Goal: Task Accomplishment & Management: Use online tool/utility

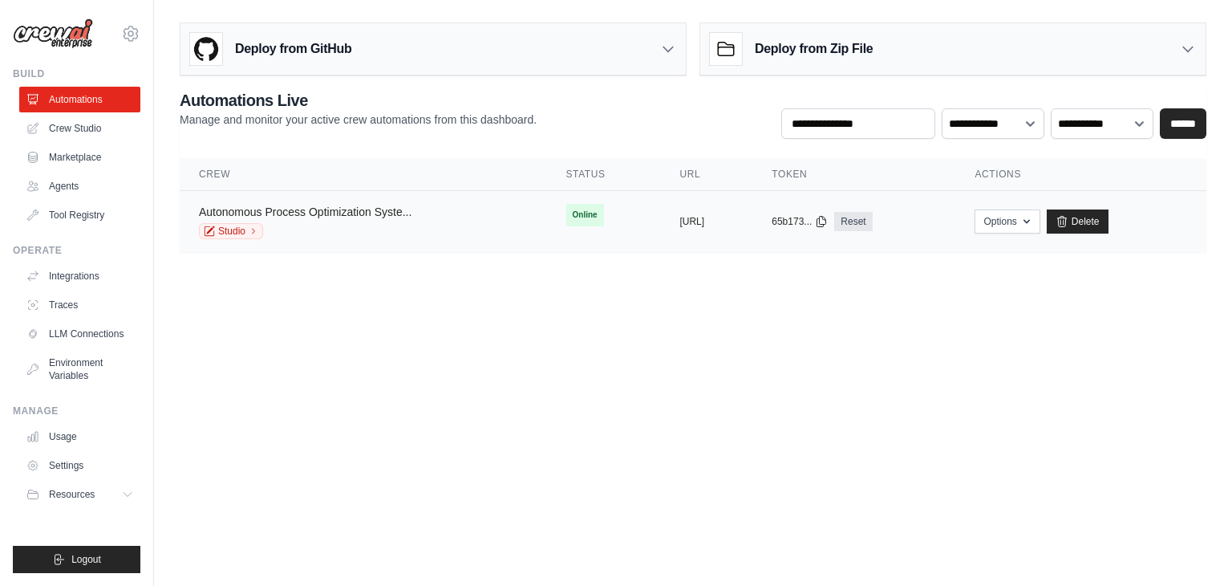
click at [303, 212] on link "Autonomous Process Optimization Syste..." at bounding box center [305, 211] width 213 height 13
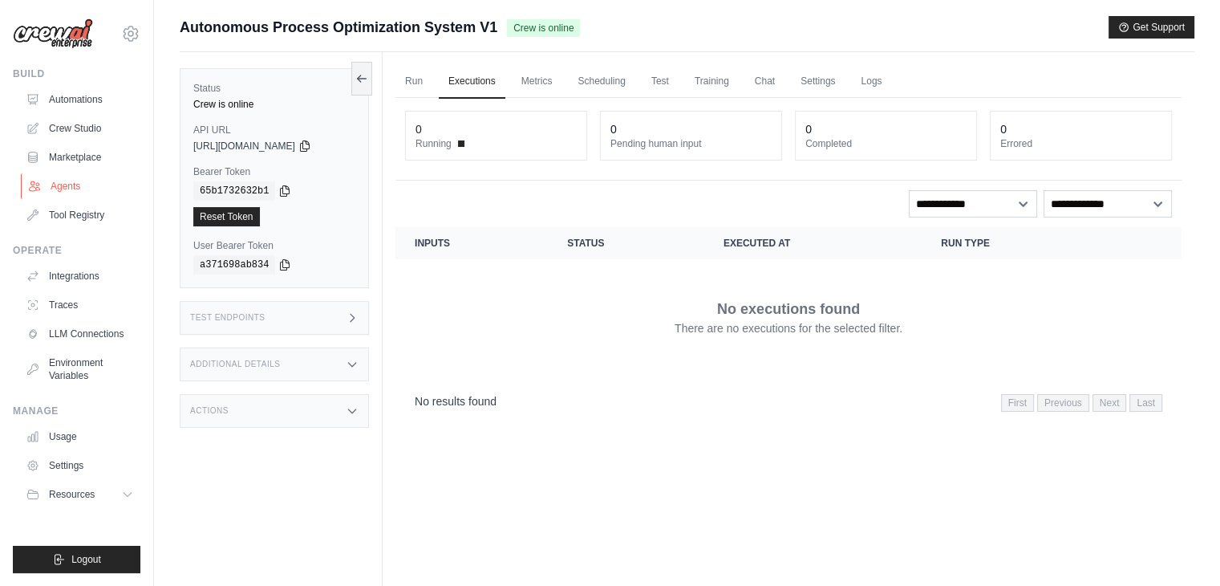
click at [91, 177] on link "Agents" at bounding box center [81, 186] width 121 height 26
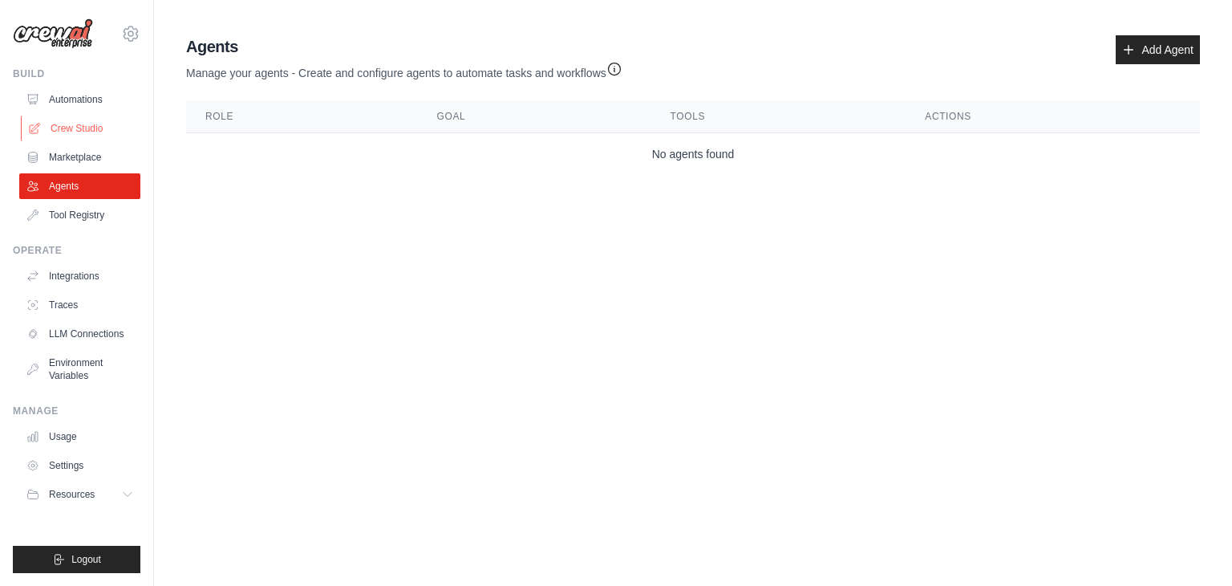
click at [67, 129] on link "Crew Studio" at bounding box center [81, 129] width 121 height 26
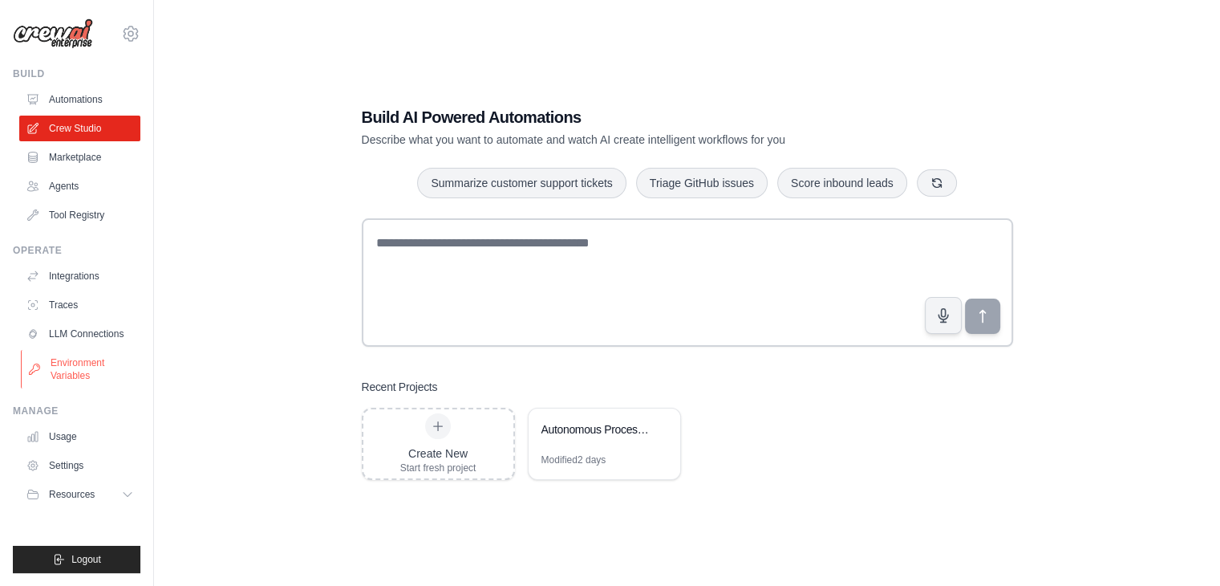
scroll to position [32, 0]
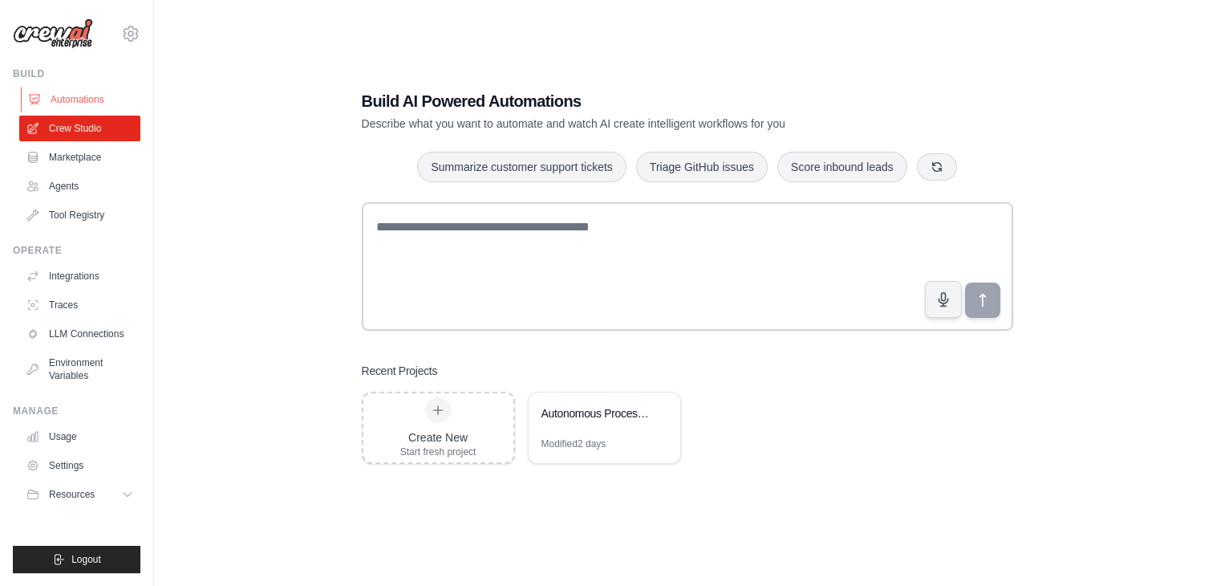
click at [78, 95] on link "Automations" at bounding box center [81, 100] width 121 height 26
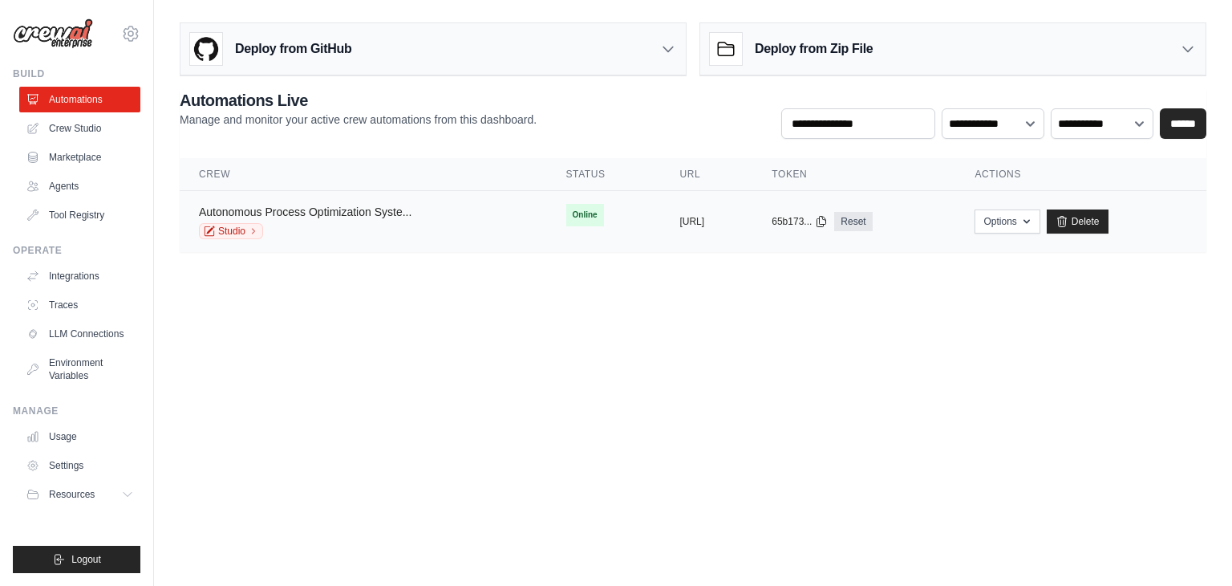
click at [262, 210] on link "Autonomous Process Optimization Syste..." at bounding box center [305, 211] width 213 height 13
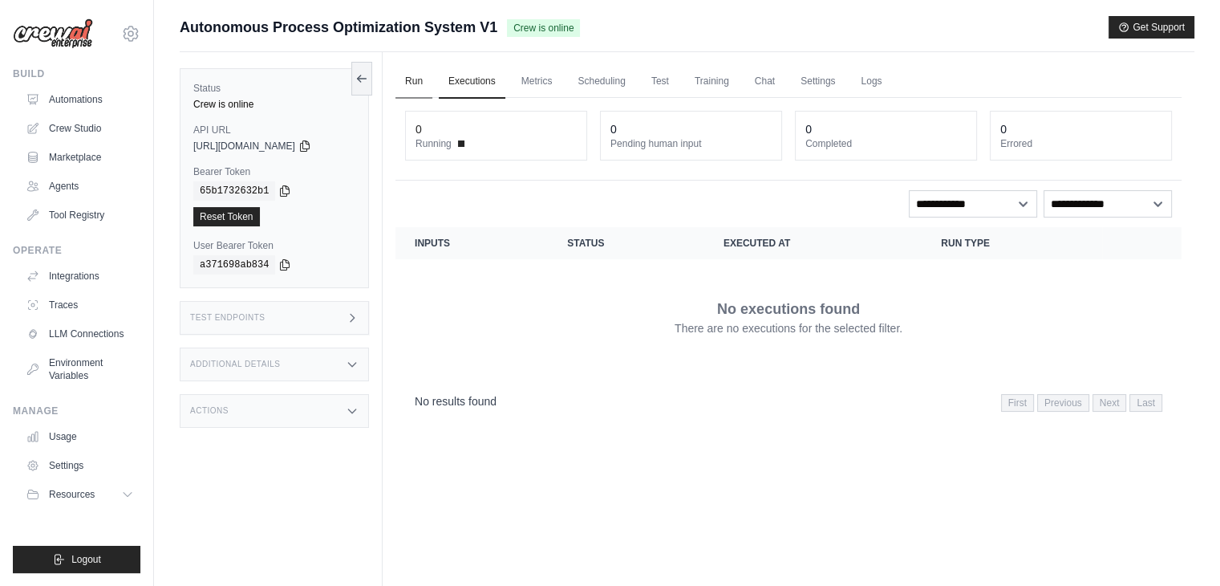
click at [406, 78] on link "Run" at bounding box center [414, 82] width 37 height 34
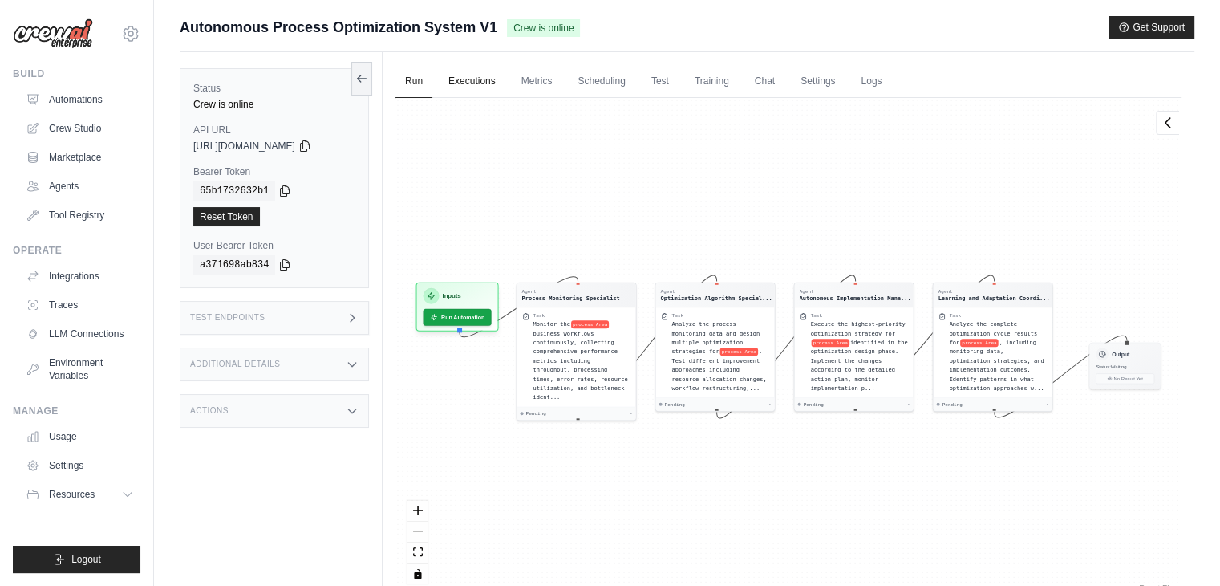
click at [485, 93] on link "Executions" at bounding box center [472, 82] width 67 height 34
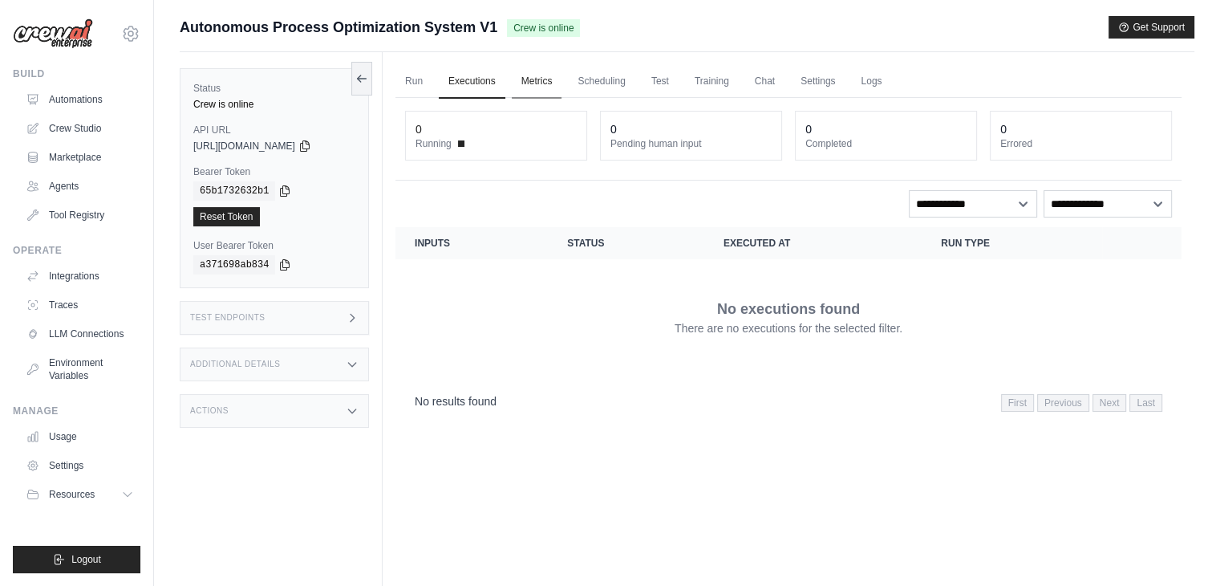
click at [525, 72] on link "Metrics" at bounding box center [537, 82] width 51 height 34
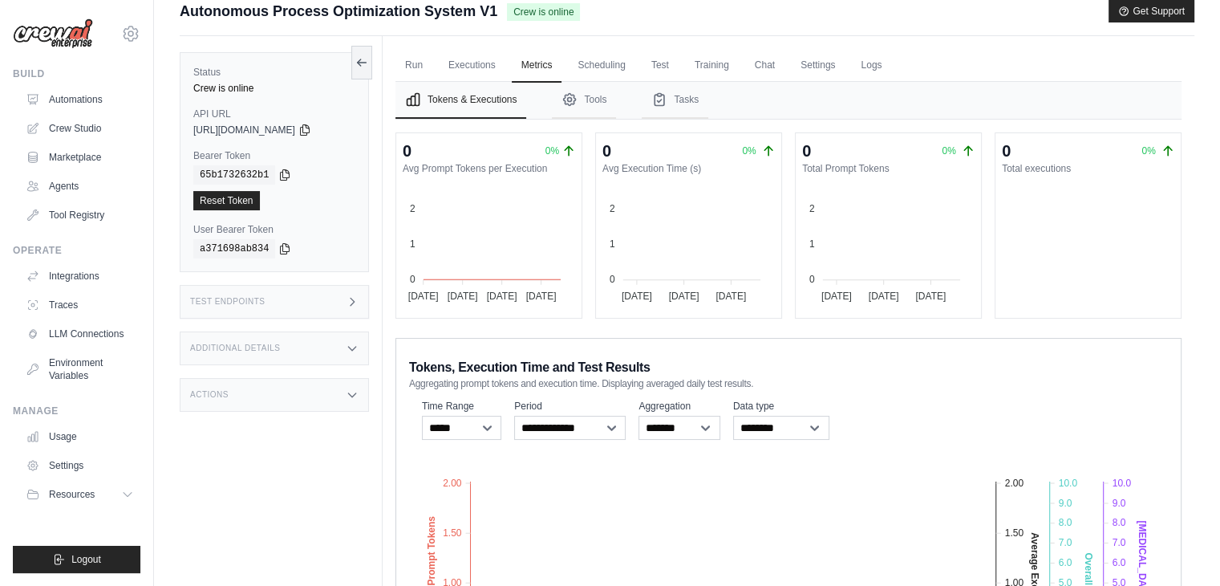
scroll to position [13, 0]
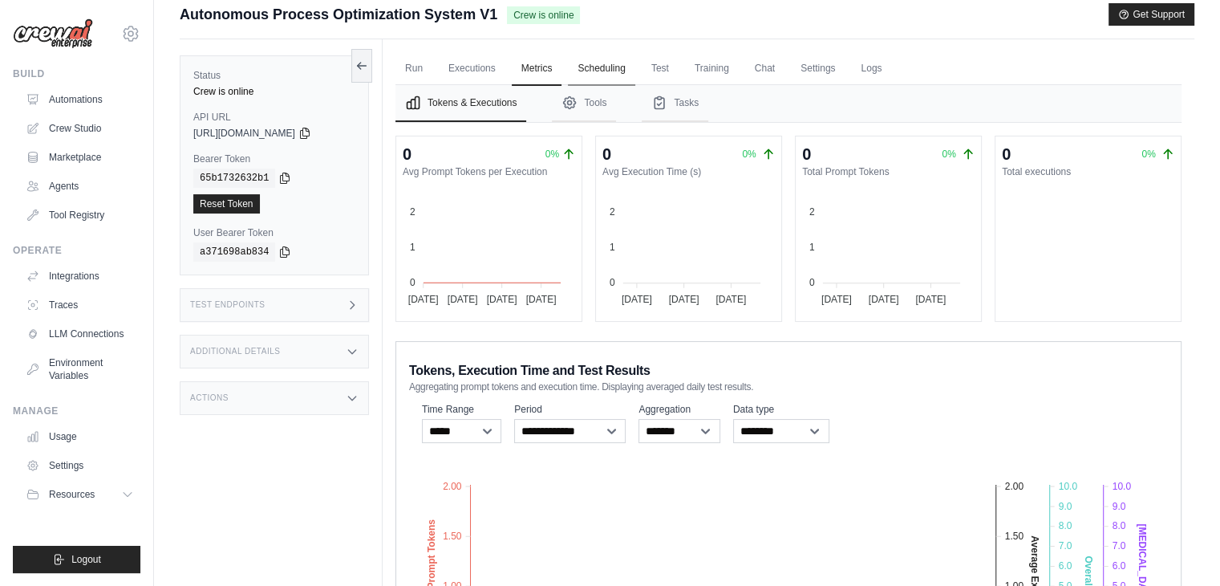
click at [587, 65] on link "Scheduling" at bounding box center [601, 69] width 67 height 34
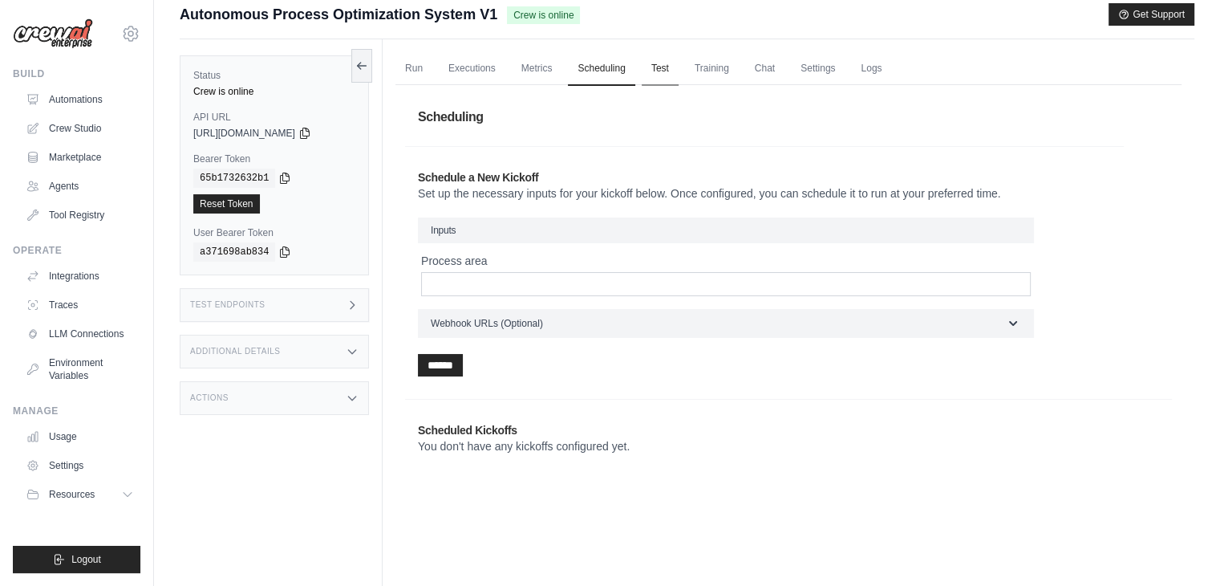
click at [665, 63] on link "Test" at bounding box center [660, 69] width 37 height 34
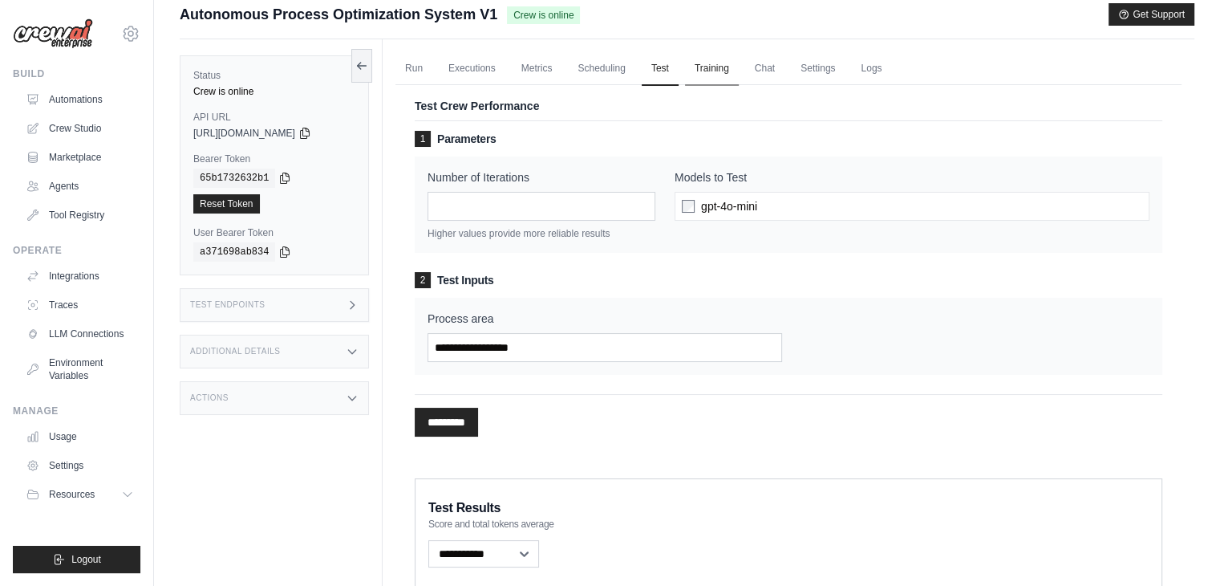
click at [719, 62] on link "Training" at bounding box center [712, 69] width 54 height 34
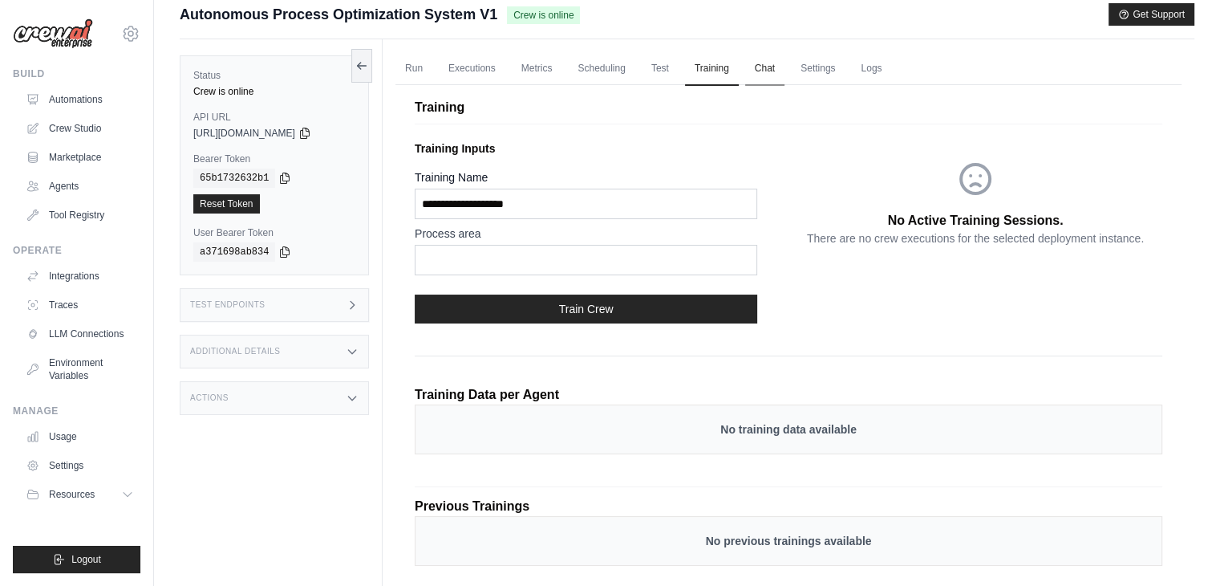
click at [768, 72] on link "Chat" at bounding box center [764, 69] width 39 height 34
click at [764, 63] on link "Chat" at bounding box center [764, 69] width 39 height 34
click at [810, 67] on link "Settings" at bounding box center [818, 69] width 54 height 34
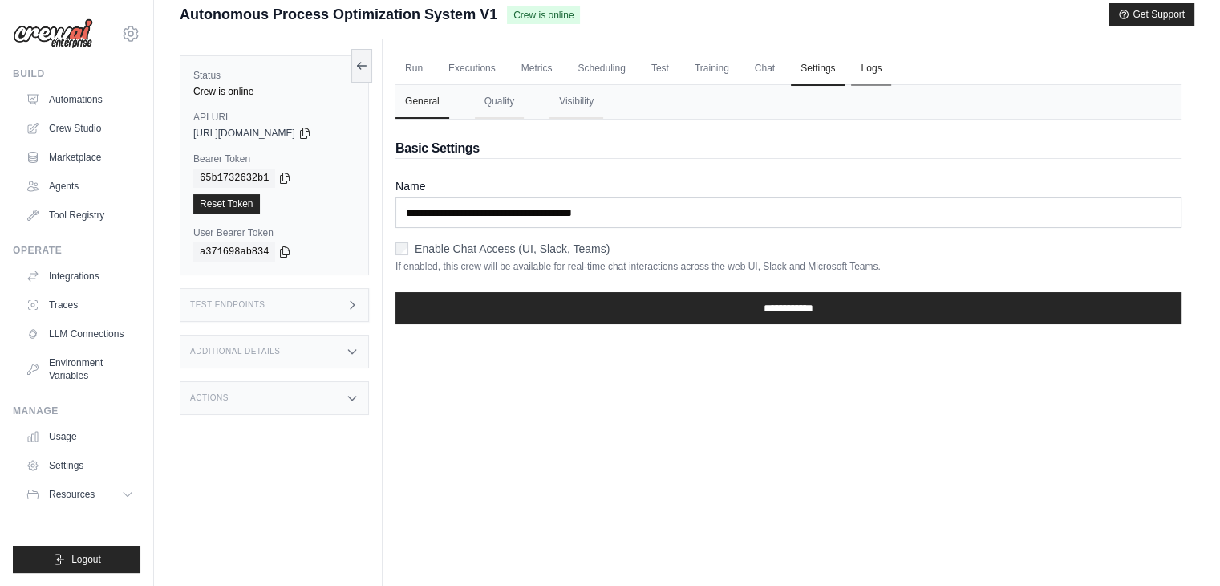
click at [850, 60] on ul "Run Executions Metrics Scheduling Test Training Chat Settings Logs" at bounding box center [789, 68] width 786 height 33
click at [863, 70] on link "Logs" at bounding box center [871, 69] width 40 height 34
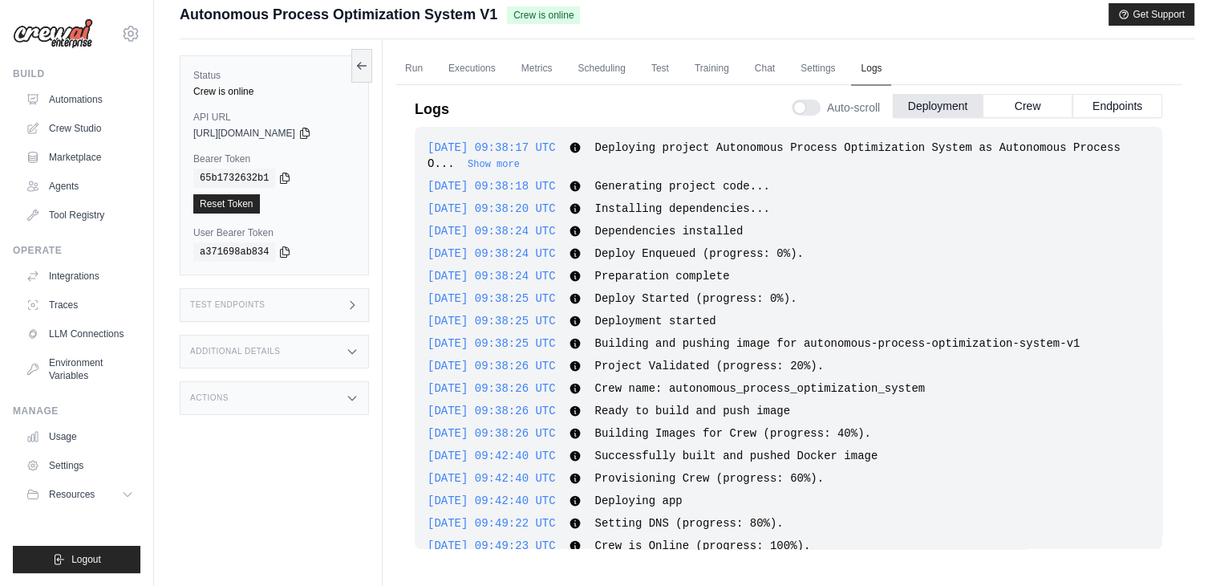
scroll to position [24, 0]
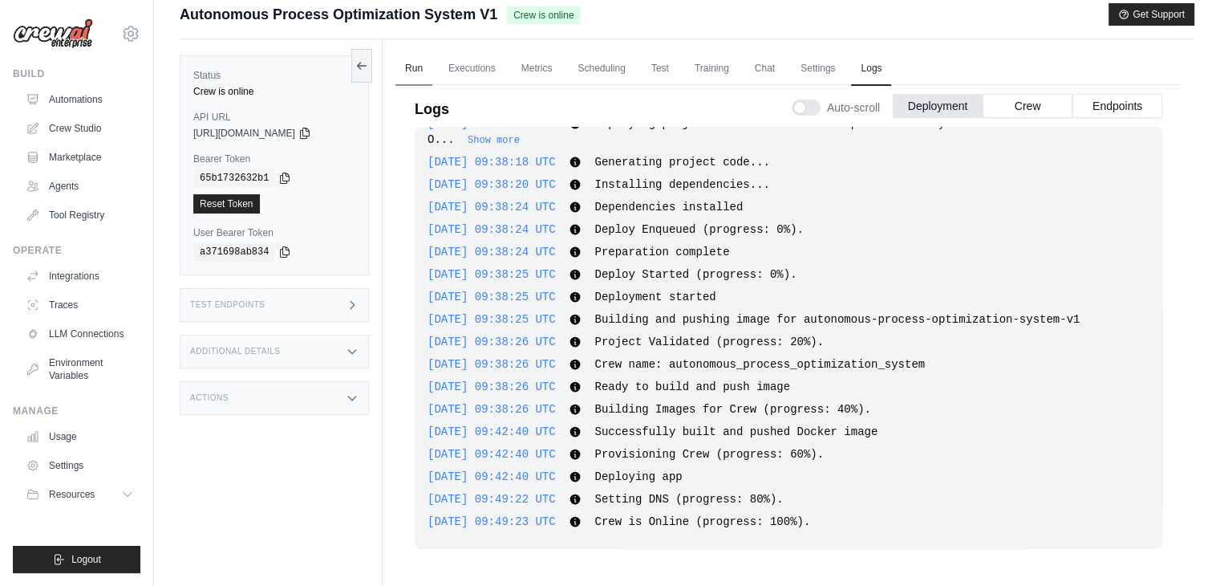
click at [411, 68] on link "Run" at bounding box center [414, 69] width 37 height 34
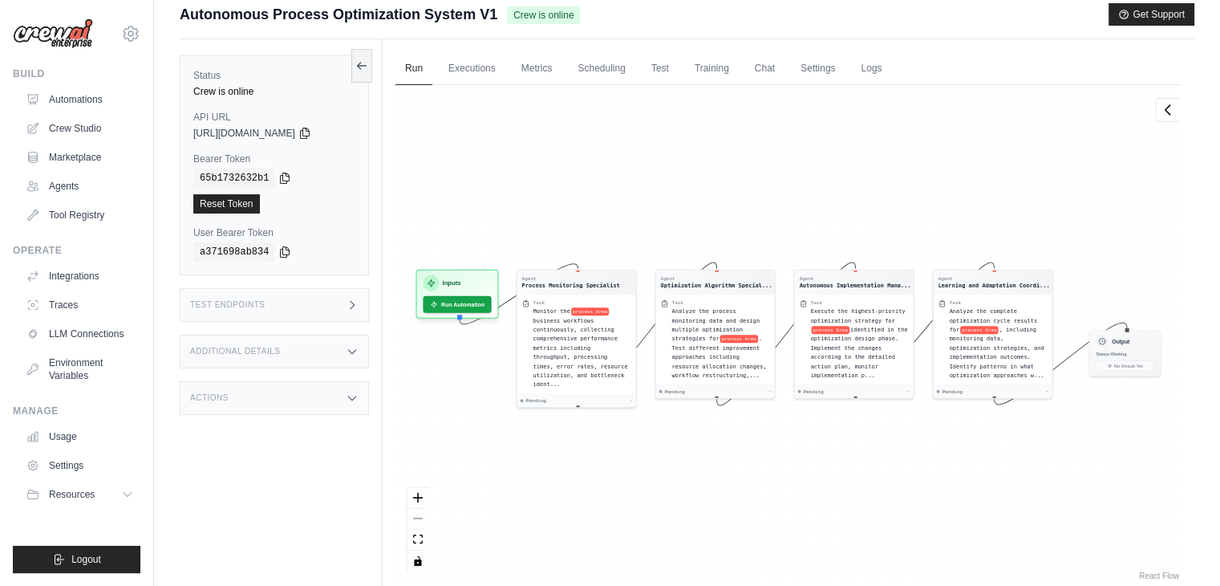
click at [276, 315] on div "Test Endpoints" at bounding box center [274, 305] width 189 height 34
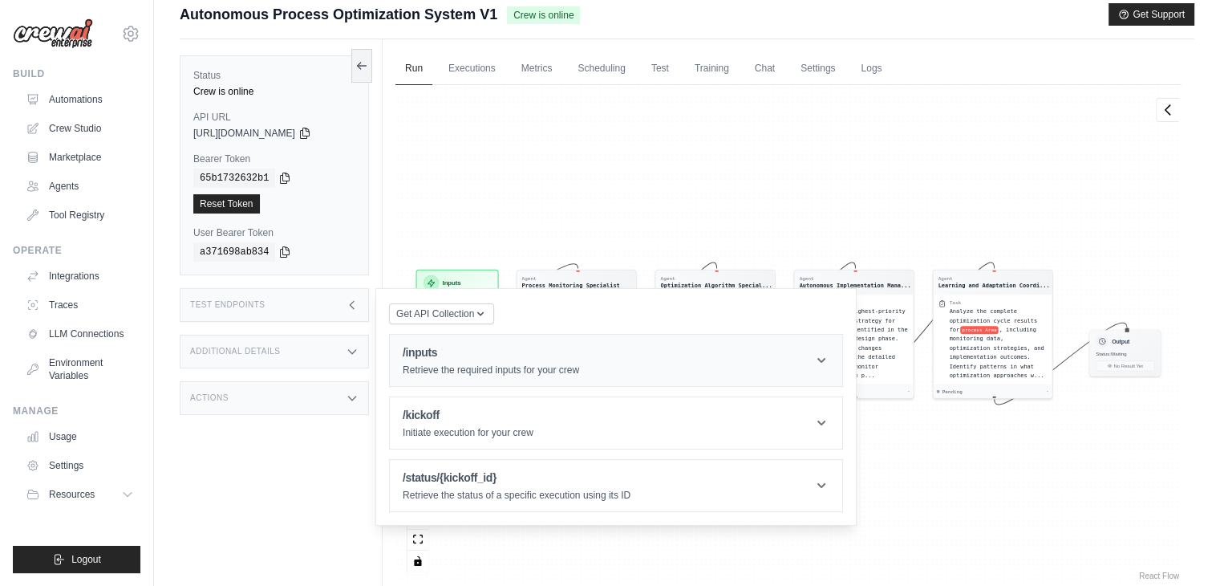
click at [463, 360] on div "/inputs Retrieve the required inputs for your crew" at bounding box center [491, 360] width 177 height 32
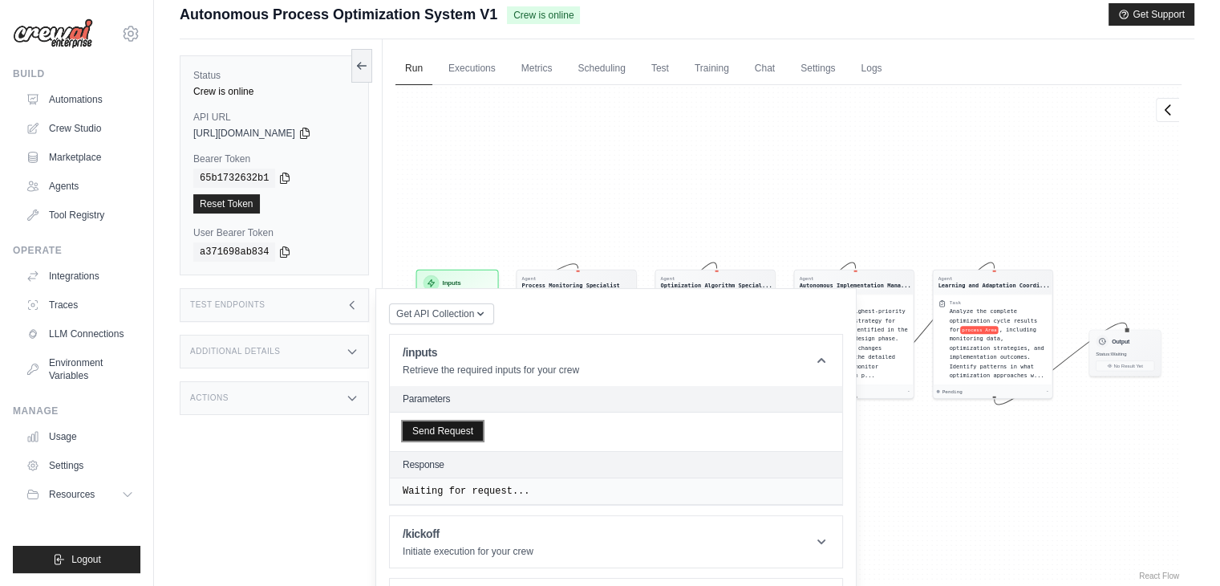
click at [440, 424] on button "Send Request" at bounding box center [443, 430] width 80 height 19
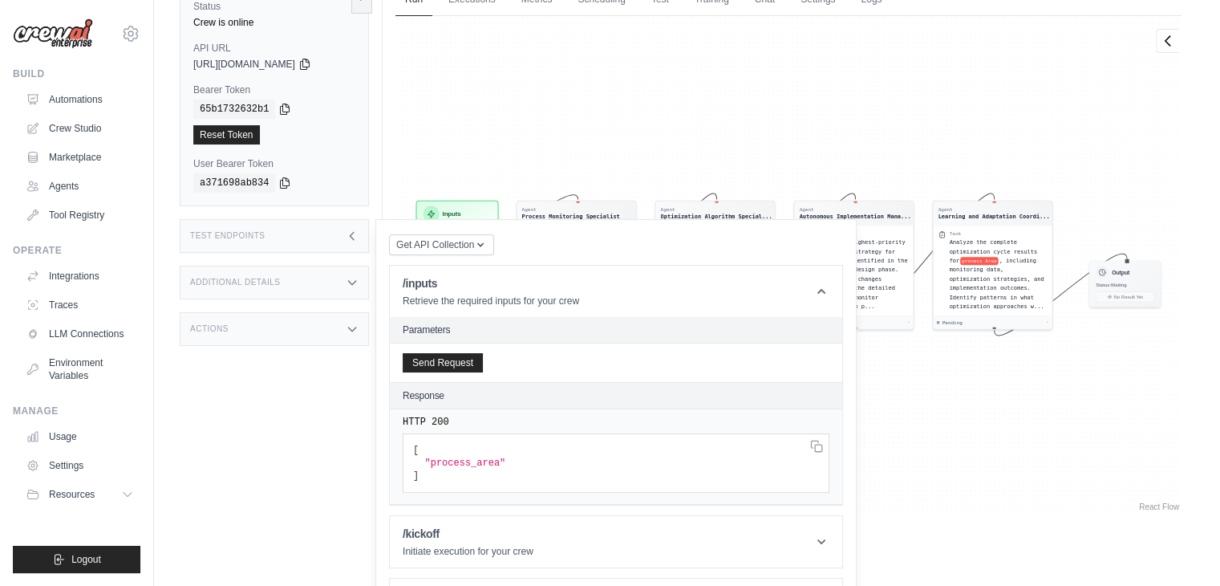
scroll to position [138, 0]
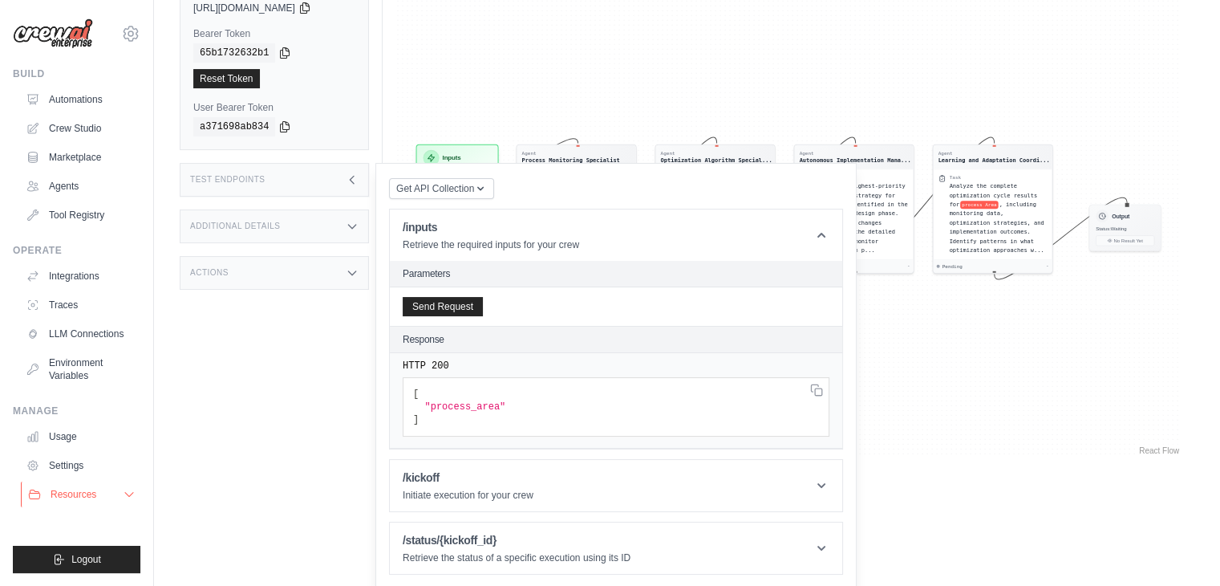
click at [92, 491] on span "Resources" at bounding box center [74, 494] width 46 height 13
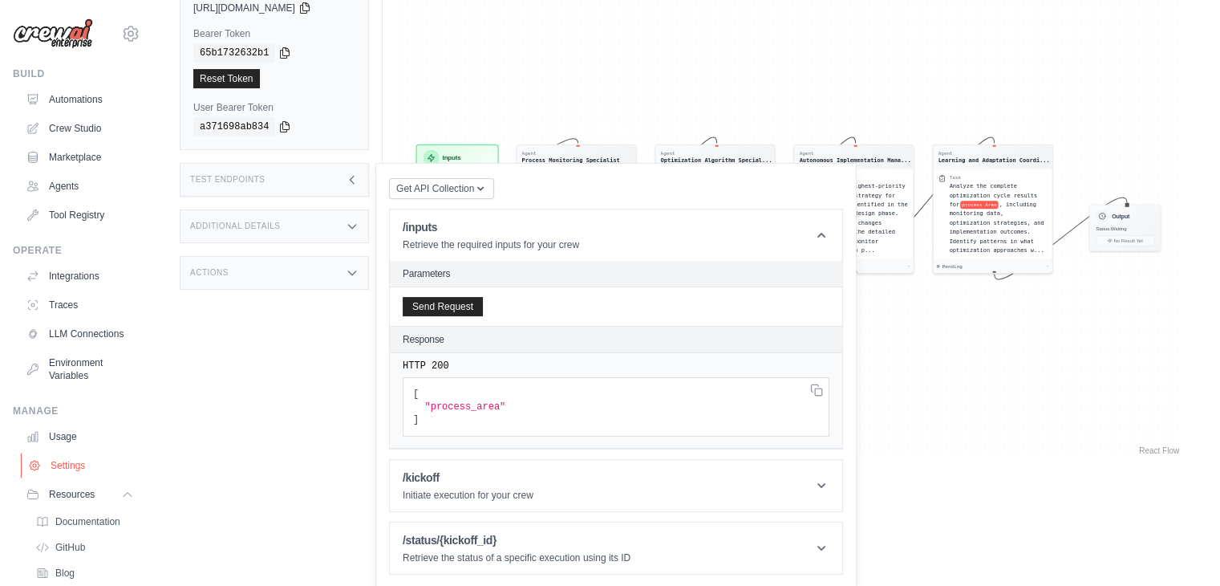
scroll to position [0, 0]
click at [30, 128] on icon at bounding box center [35, 128] width 10 height 10
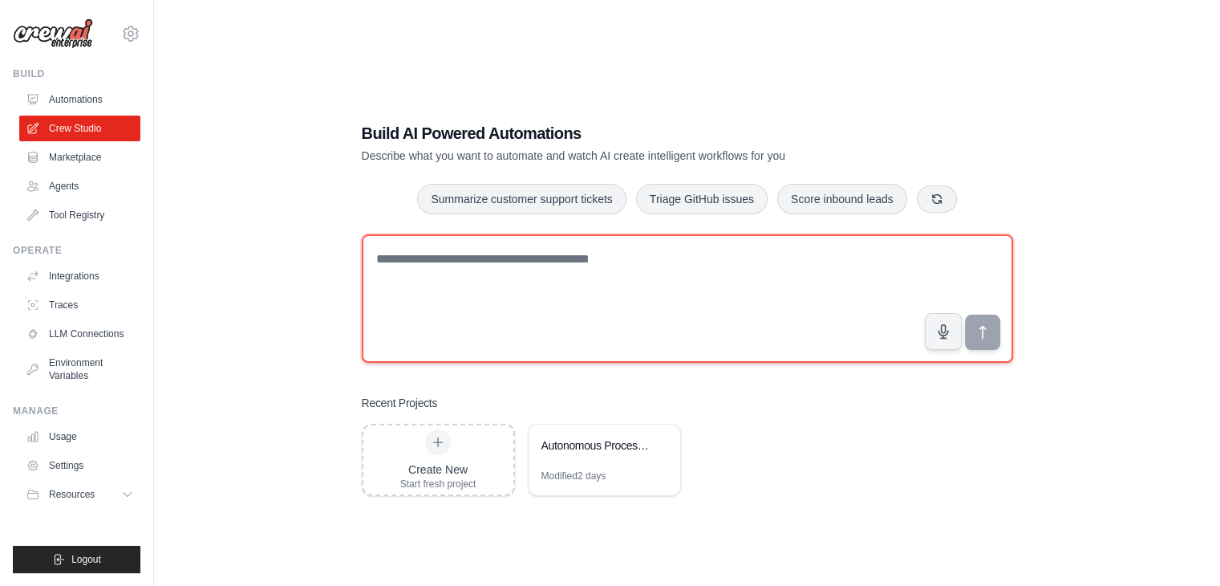
click at [485, 275] on textarea at bounding box center [687, 298] width 651 height 128
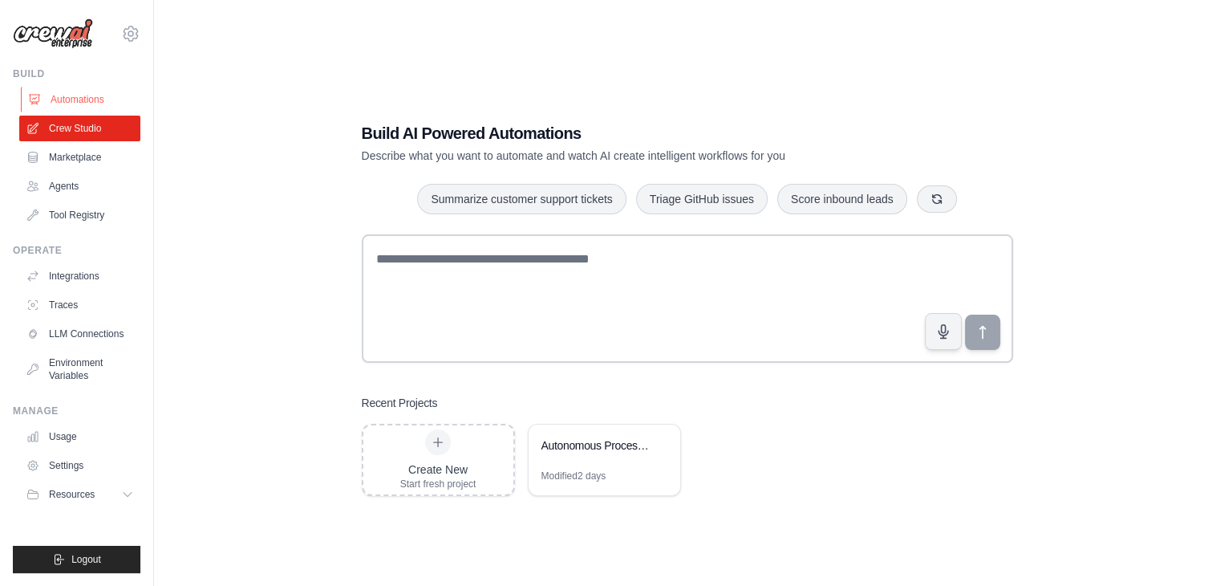
click at [78, 99] on link "Automations" at bounding box center [81, 100] width 121 height 26
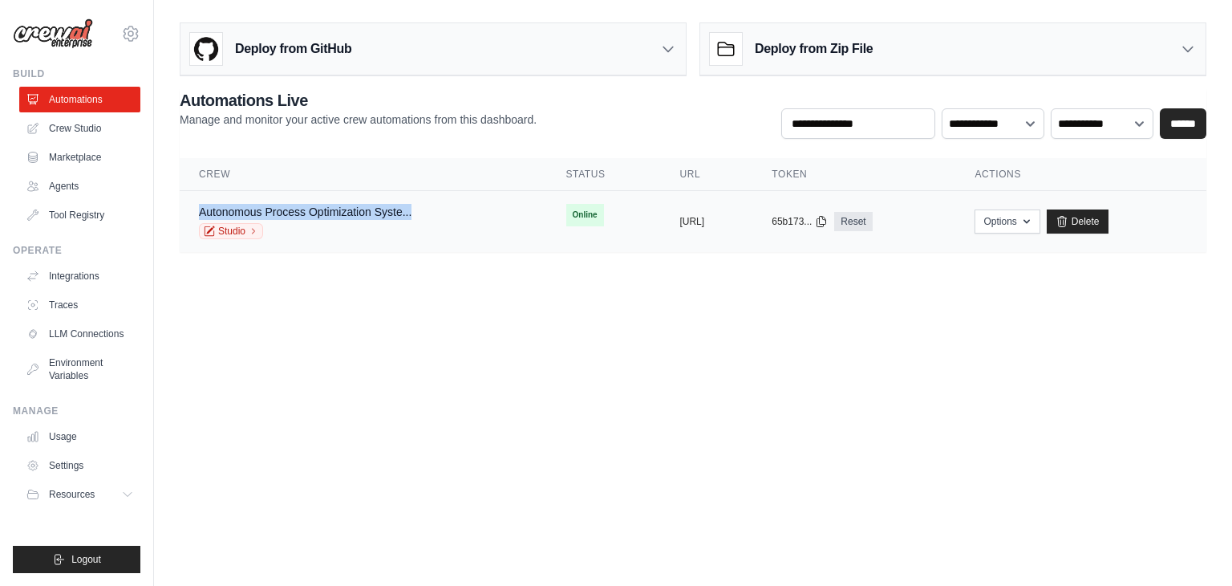
drag, startPoint x: 193, startPoint y: 209, endPoint x: 444, endPoint y: 192, distance: 252.5
click at [444, 192] on td "Autonomous Process Optimization Syste... Studio" at bounding box center [363, 222] width 367 height 62
copy link "Autonomous Process Optimization Syste..."
click at [74, 130] on link "Crew Studio" at bounding box center [81, 129] width 121 height 26
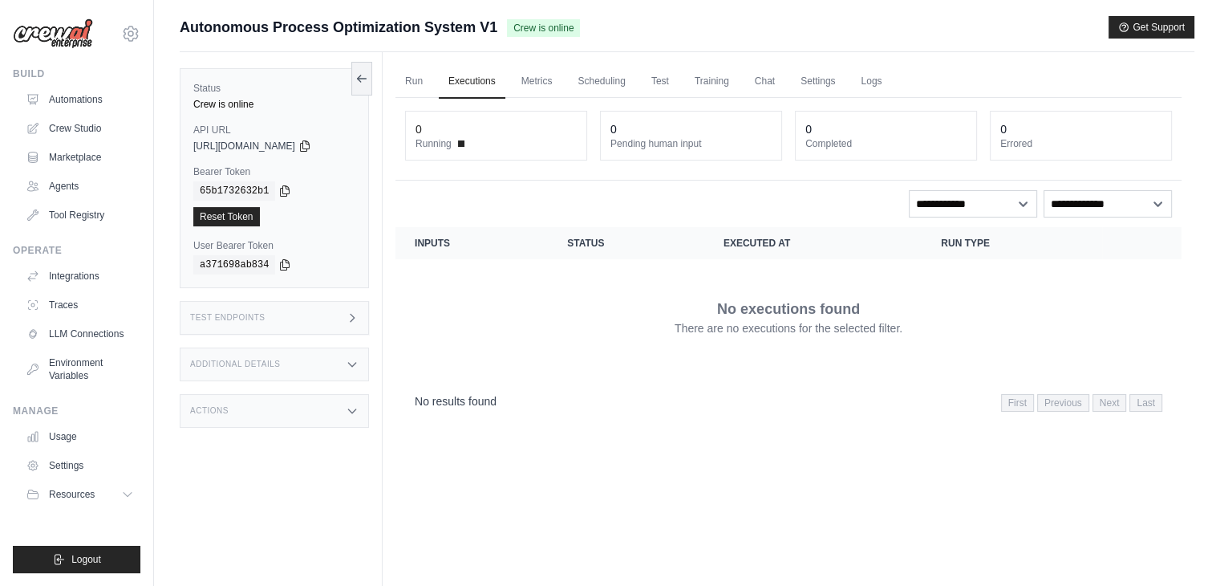
drag, startPoint x: 178, startPoint y: 23, endPoint x: 493, endPoint y: 28, distance: 315.3
click at [493, 28] on div "Submit a support request Describe your issue or question * Please be specific a…" at bounding box center [687, 327] width 1066 height 622
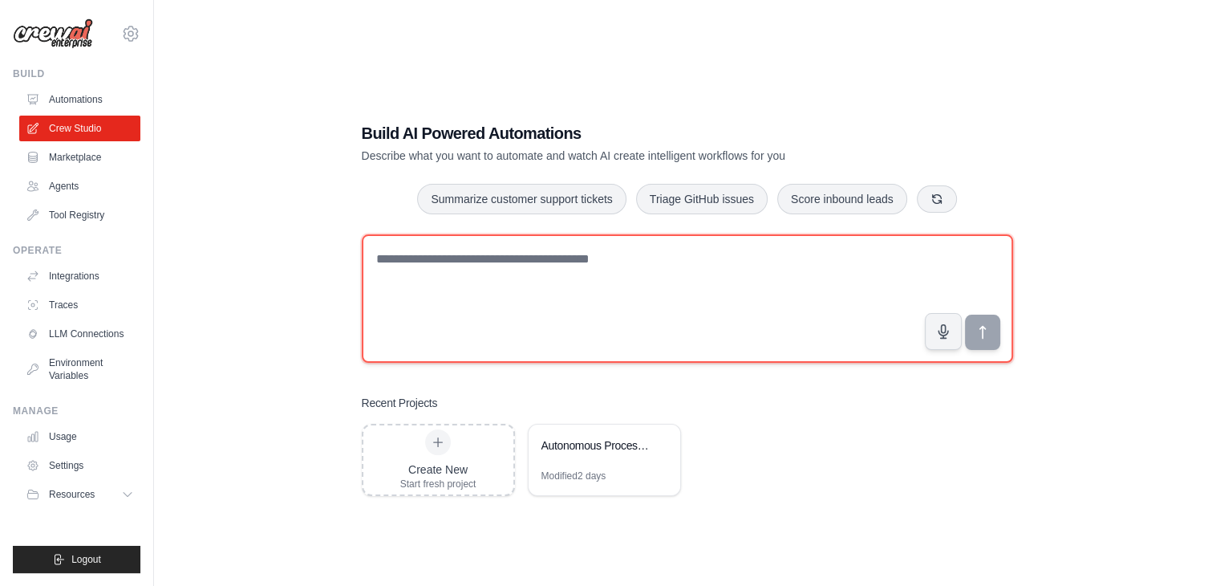
click at [408, 279] on textarea at bounding box center [687, 298] width 651 height 128
type textarea "*****"
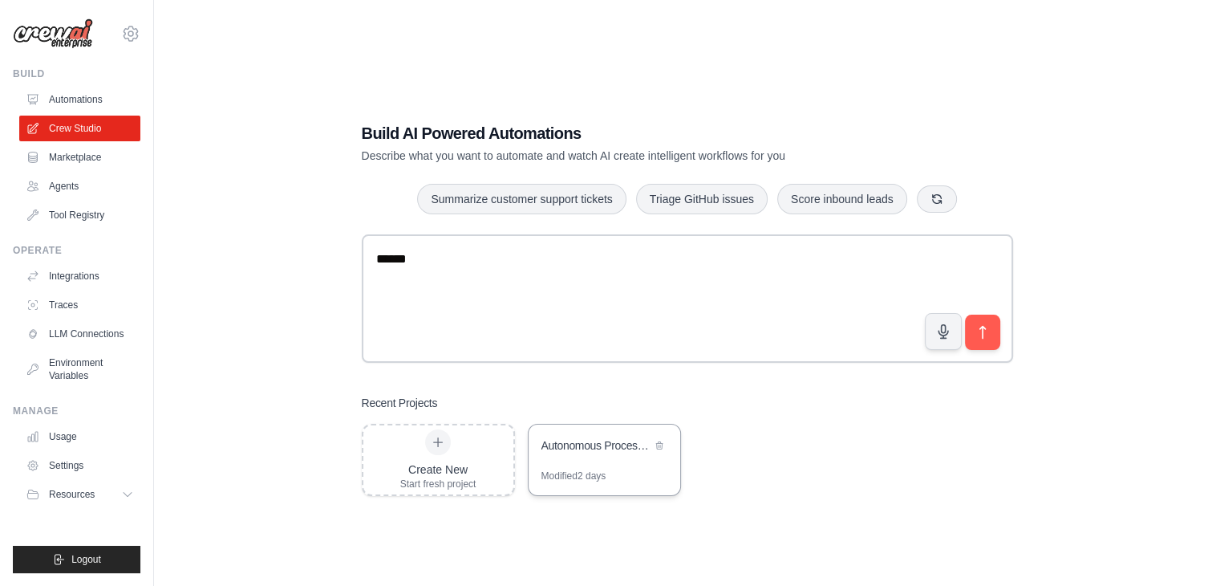
click at [578, 445] on div "Autonomous Process Optimization System" at bounding box center [597, 445] width 110 height 16
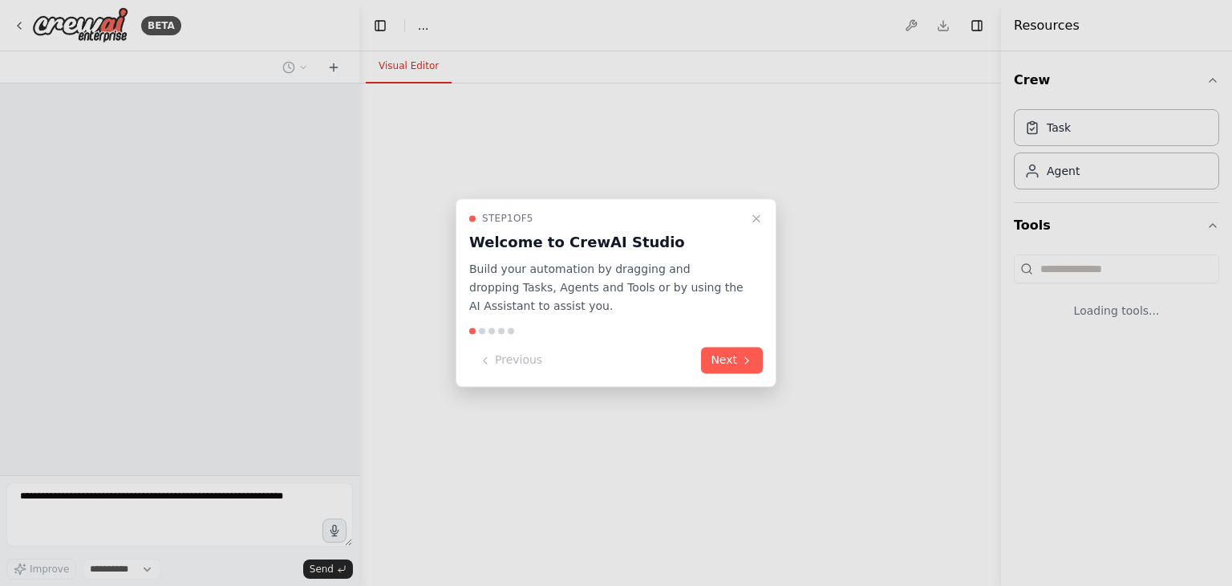
select select "****"
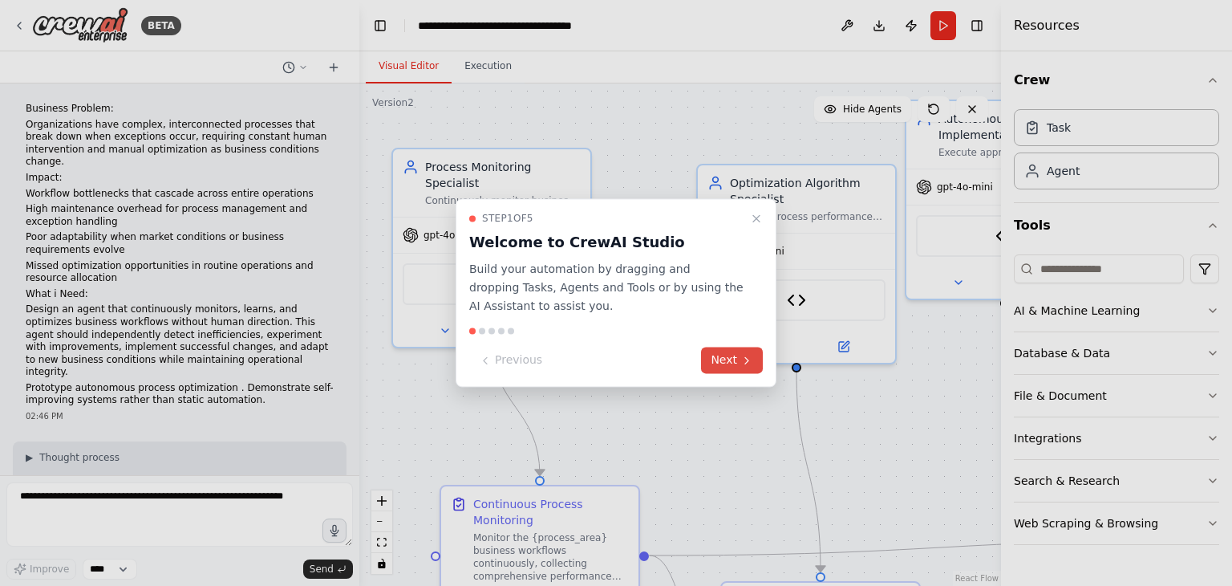
click at [753, 365] on button "Next" at bounding box center [732, 360] width 62 height 26
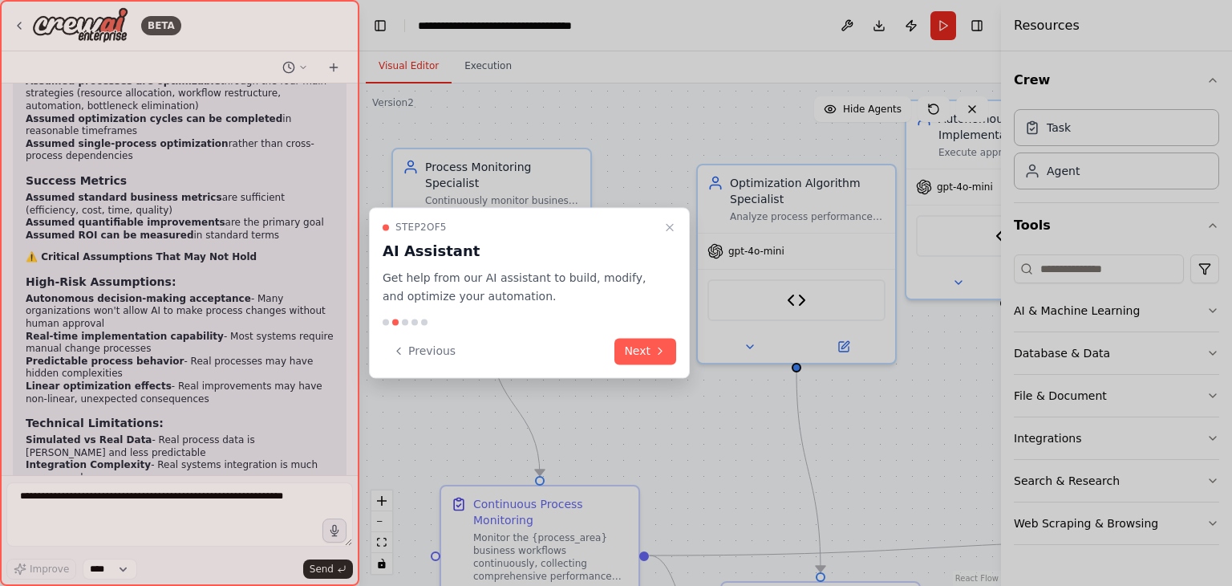
scroll to position [13500, 0]
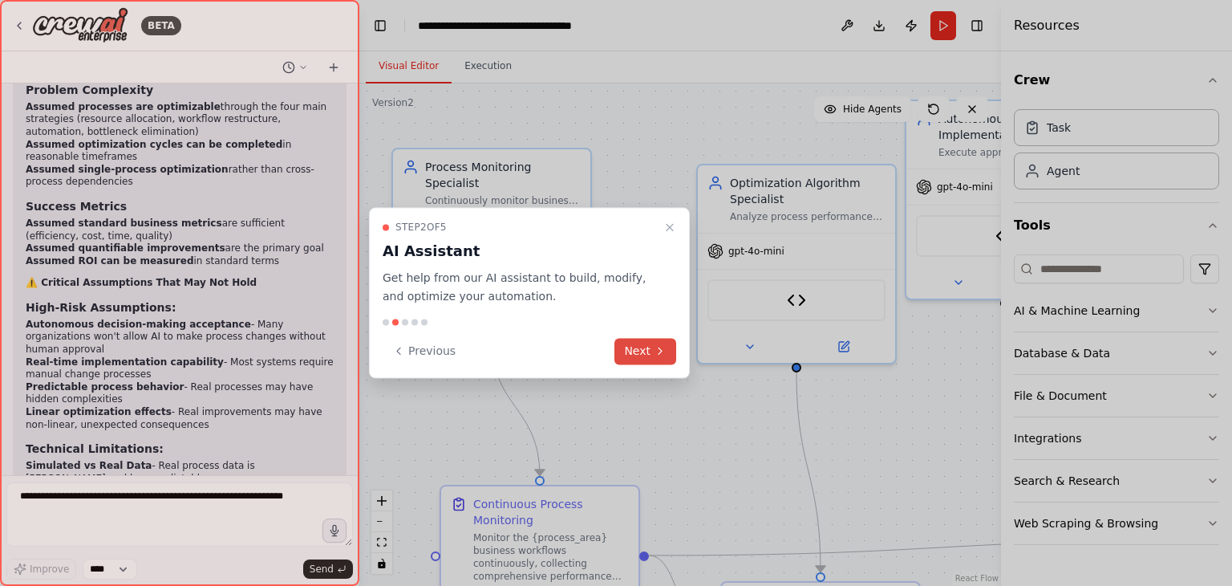
click at [655, 346] on icon at bounding box center [660, 350] width 13 height 13
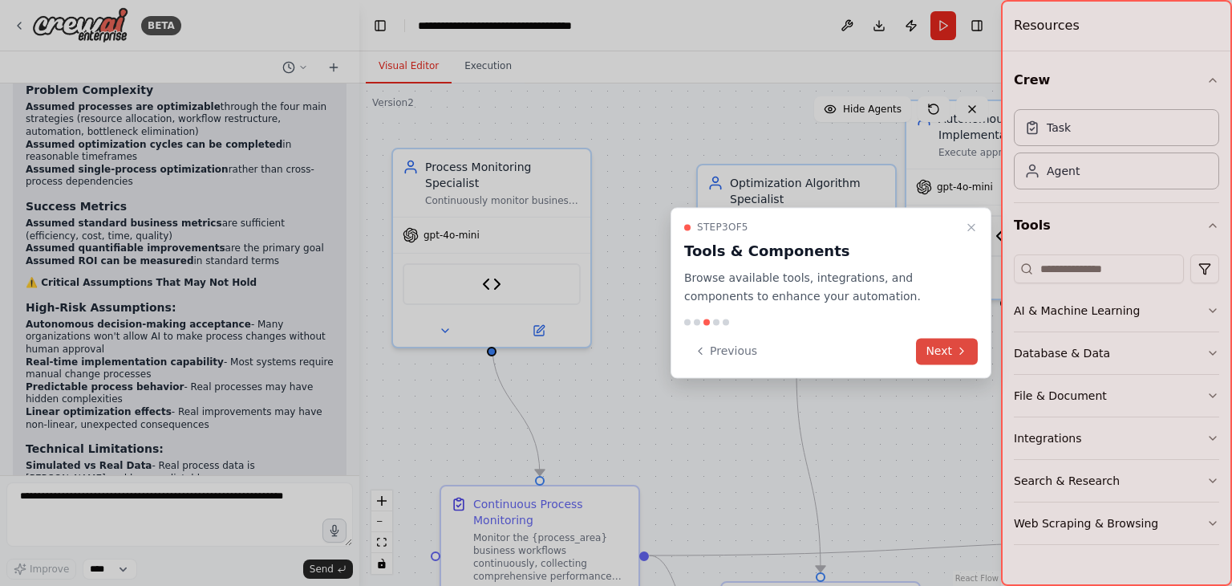
click at [947, 347] on button "Next" at bounding box center [947, 351] width 62 height 26
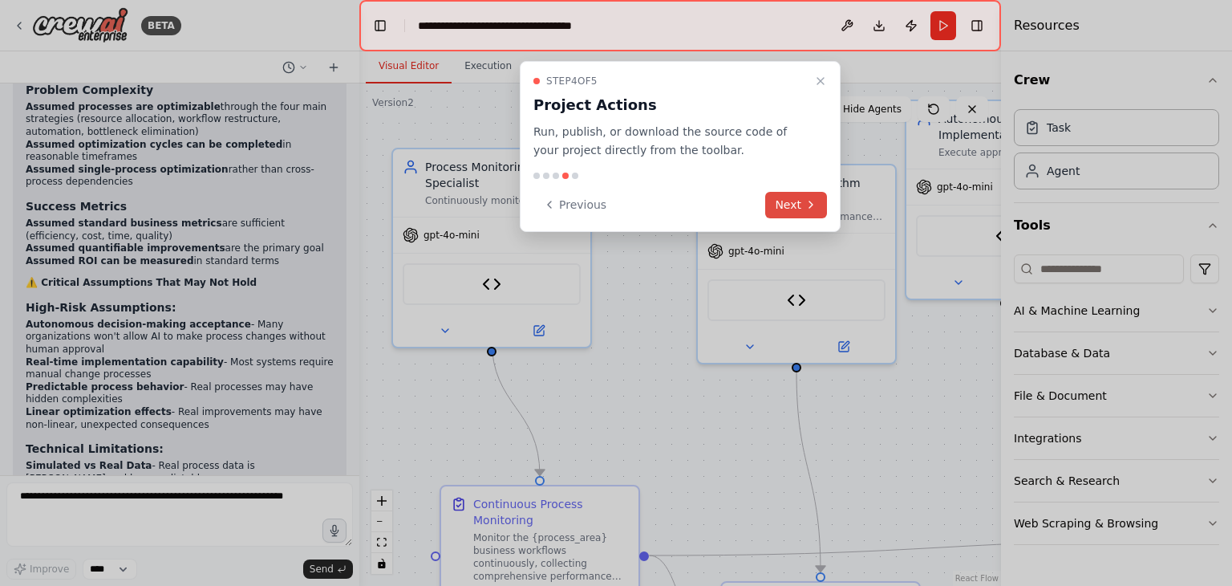
click at [818, 207] on button "Next" at bounding box center [796, 205] width 62 height 26
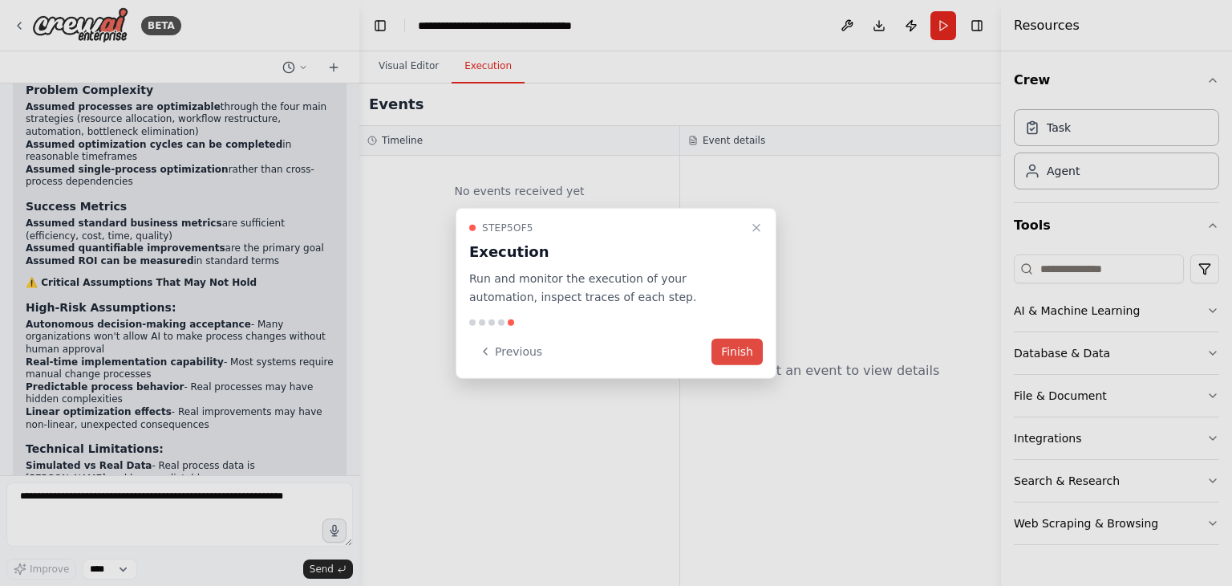
click at [736, 344] on button "Finish" at bounding box center [737, 351] width 51 height 26
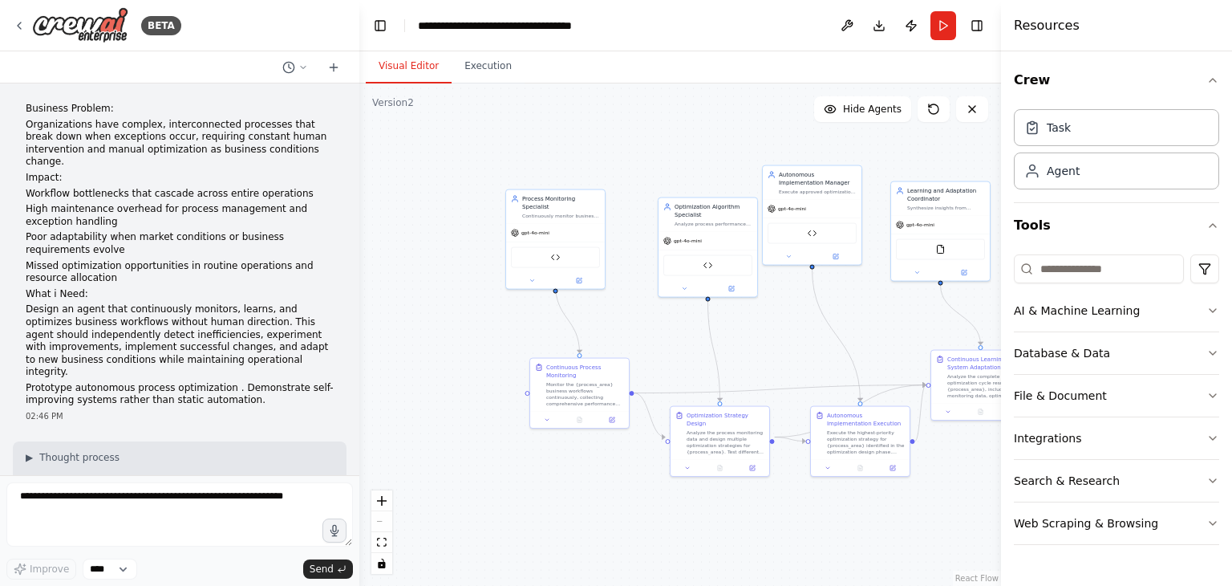
scroll to position [160, 0]
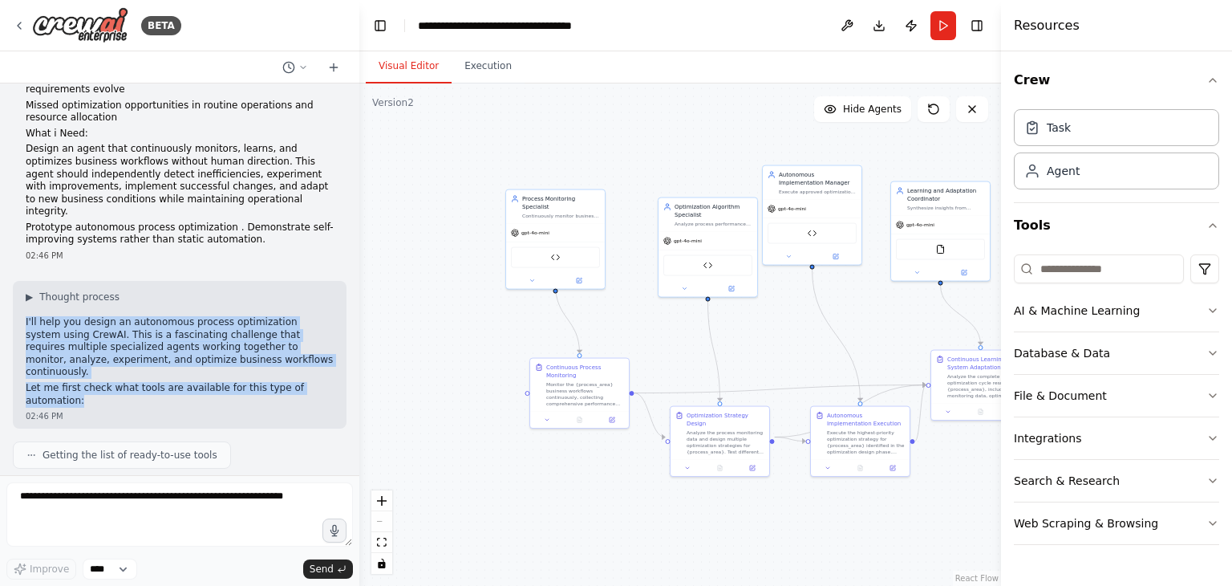
drag, startPoint x: 327, startPoint y: 354, endPoint x: 22, endPoint y: 285, distance: 312.6
click at [22, 285] on div "▶ Thought process I'll help you design an autonomous process optimization syste…" at bounding box center [180, 355] width 334 height 148
copy div "I'll help you design an autonomous process optimization system using CrewAI. Th…"
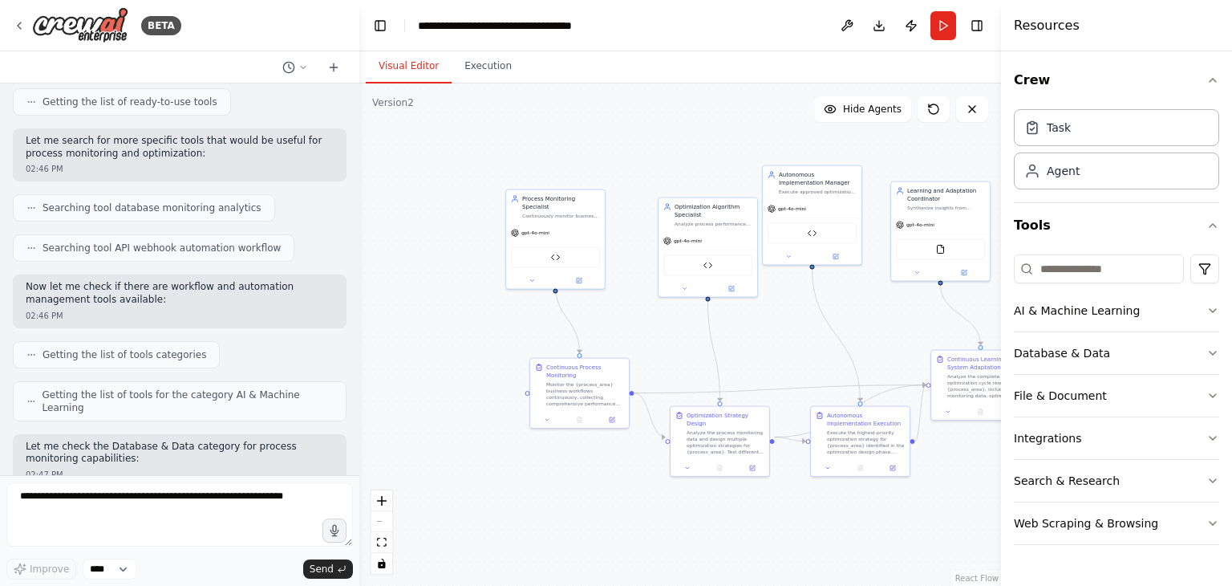
scroll to position [562, 0]
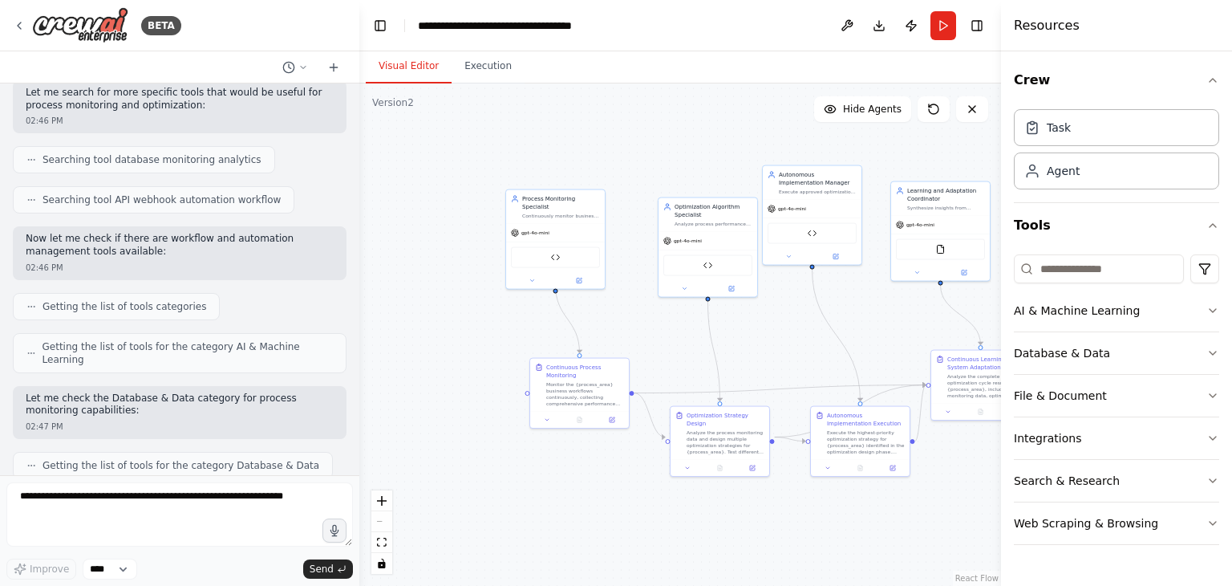
click at [146, 293] on div "Getting the list of tools categories" at bounding box center [116, 306] width 207 height 27
click at [152, 300] on span "Getting the list of tools categories" at bounding box center [125, 306] width 164 height 13
click at [32, 302] on icon at bounding box center [31, 307] width 10 height 10
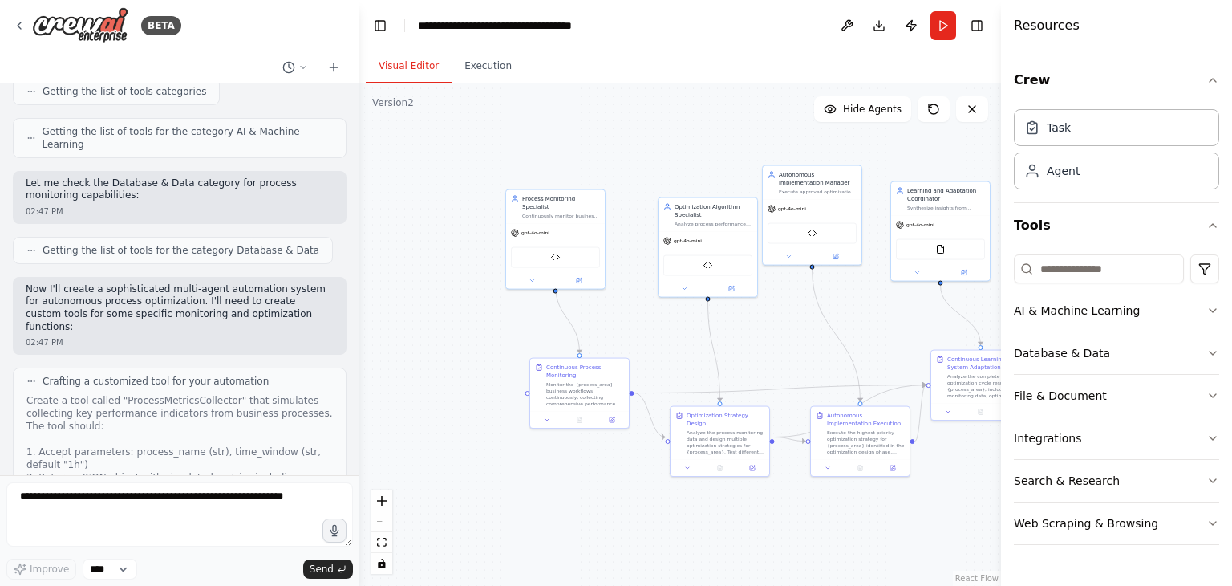
scroll to position [802, 0]
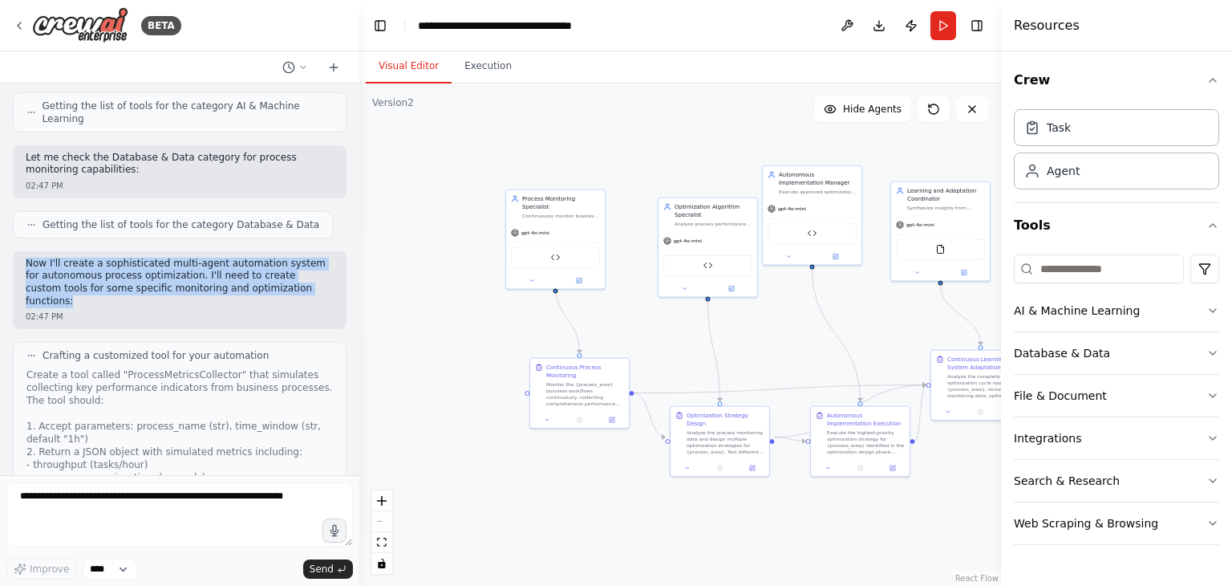
drag, startPoint x: 257, startPoint y: 225, endPoint x: 26, endPoint y: 194, distance: 232.4
click at [26, 258] on p "Now I'll create a sophisticated multi-agent automation system for autonomous pr…" at bounding box center [180, 283] width 308 height 50
copy p "Now I'll create a sophisticated multi-agent automation system for autonomous pr…"
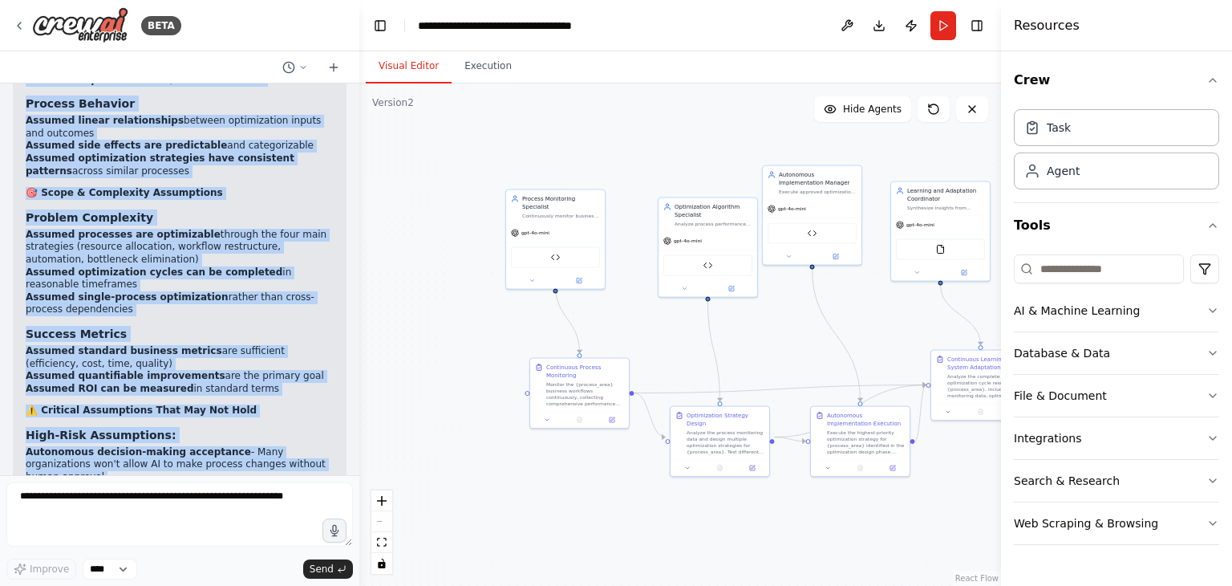
scroll to position [13500, 0]
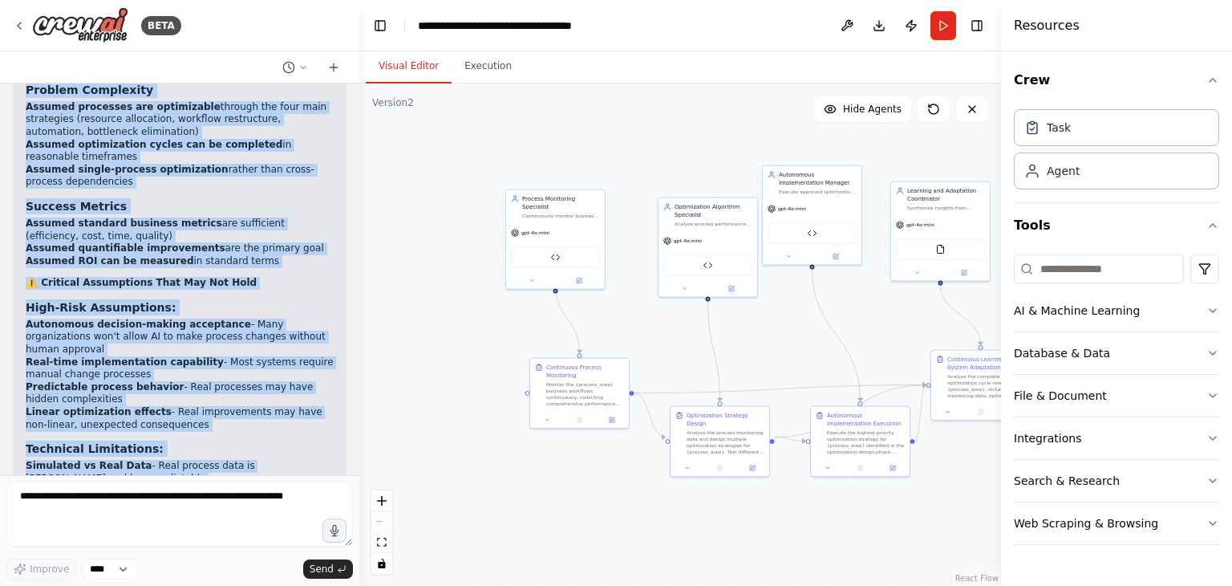
drag, startPoint x: 40, startPoint y: 274, endPoint x: 338, endPoint y: 485, distance: 364.9
click at [338, 485] on div "BETA Business Problem: Organizations have complex, interconnected processes tha…" at bounding box center [179, 293] width 359 height 586
copy div "Crafting a customized tool for your automation Create a tool called "ProcessMet…"
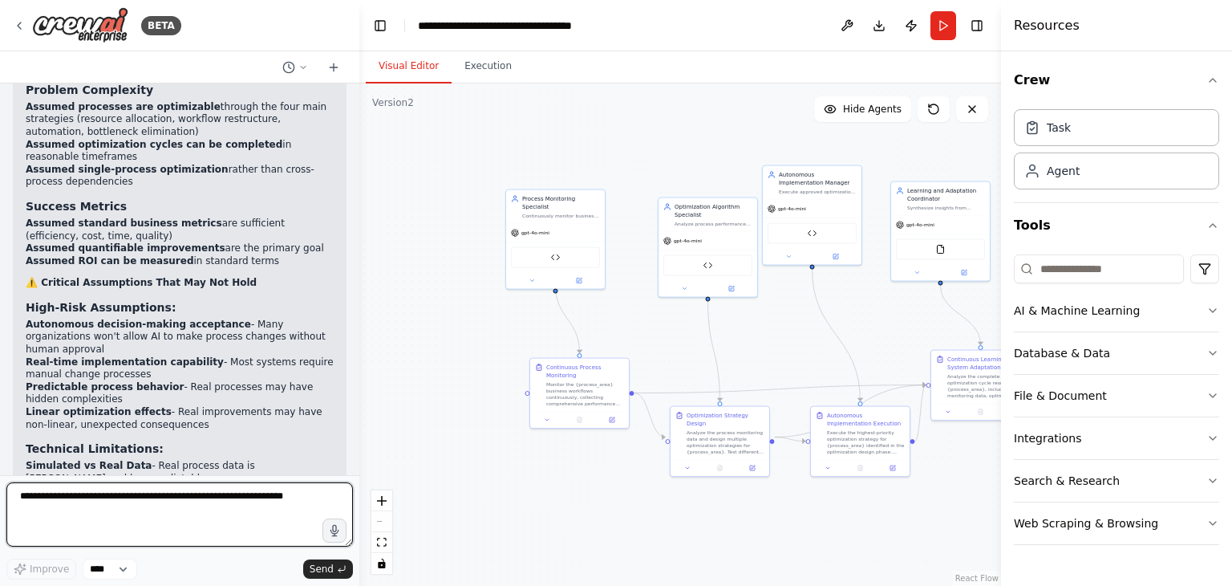
click at [90, 493] on textarea at bounding box center [179, 514] width 347 height 64
click at [284, 495] on textarea "**********" at bounding box center [179, 514] width 347 height 64
type textarea "**********"
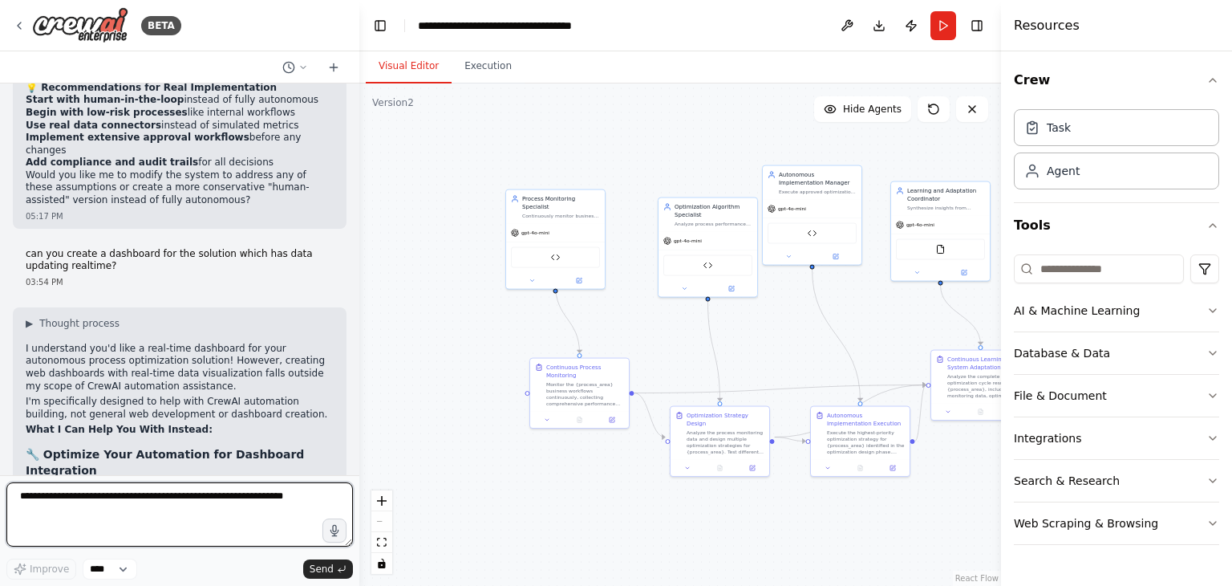
scroll to position [14161, 0]
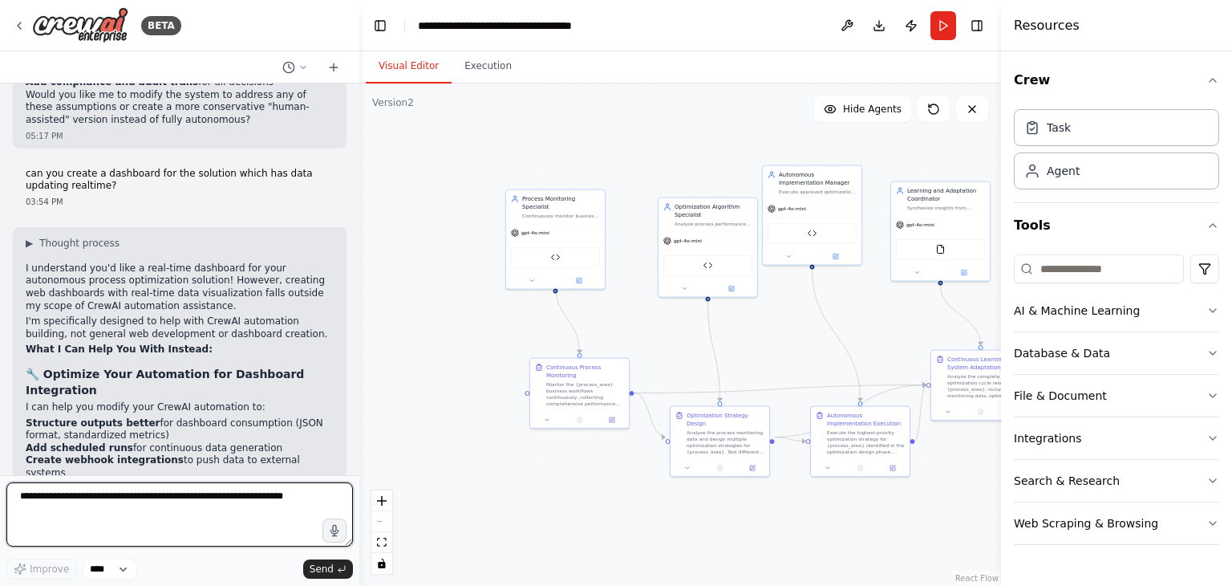
click at [170, 501] on textarea at bounding box center [179, 514] width 347 height 64
type textarea "**********"
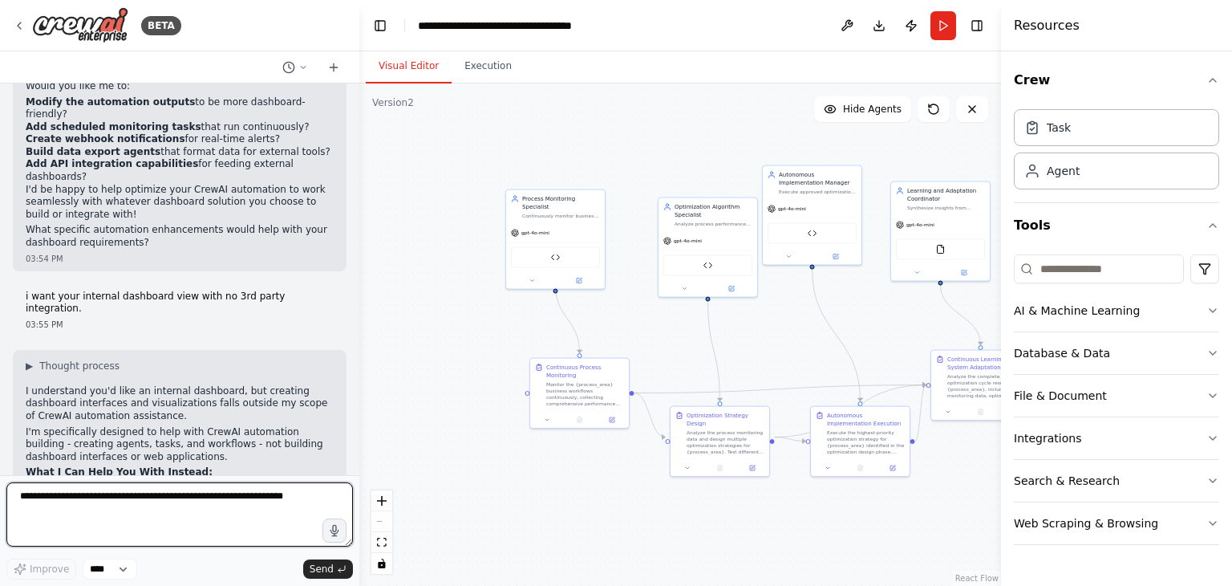
scroll to position [14763, 0]
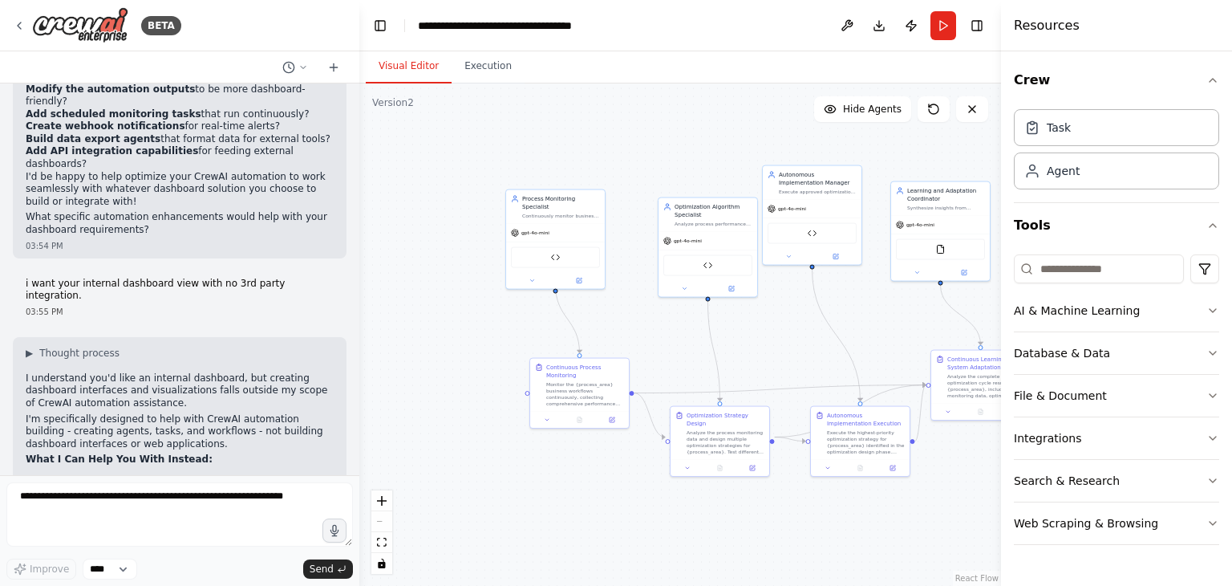
drag, startPoint x: 255, startPoint y: 194, endPoint x: 47, endPoint y: 199, distance: 208.7
copy strong "rewAI Studio's Built-in Dashboard"
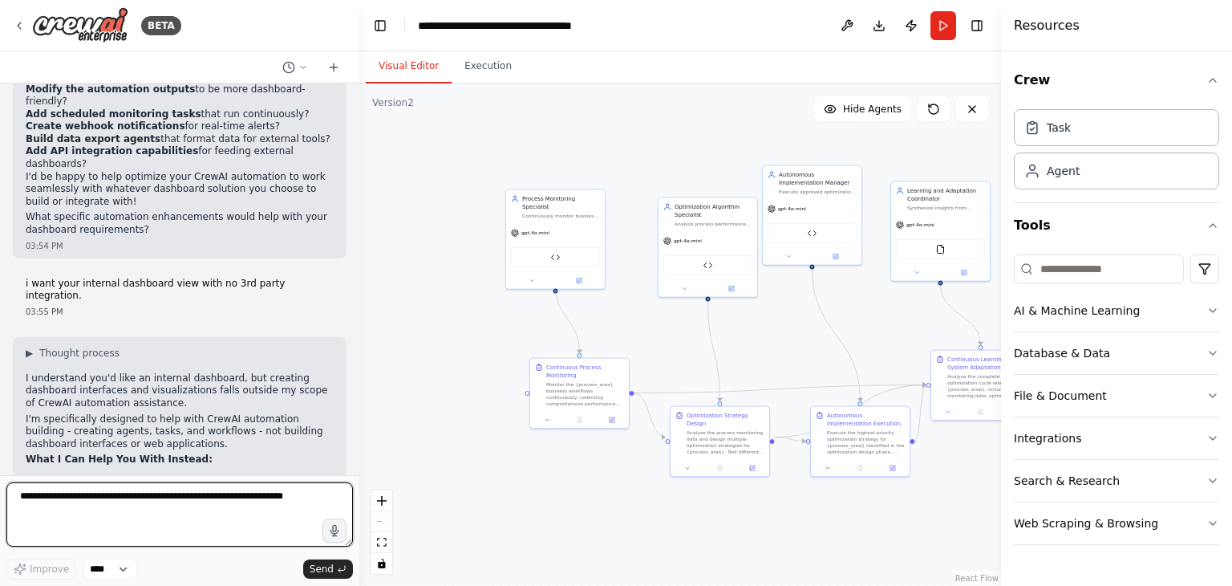
click at [135, 508] on textarea at bounding box center [179, 514] width 347 height 64
paste textarea "**********"
type textarea "**********"
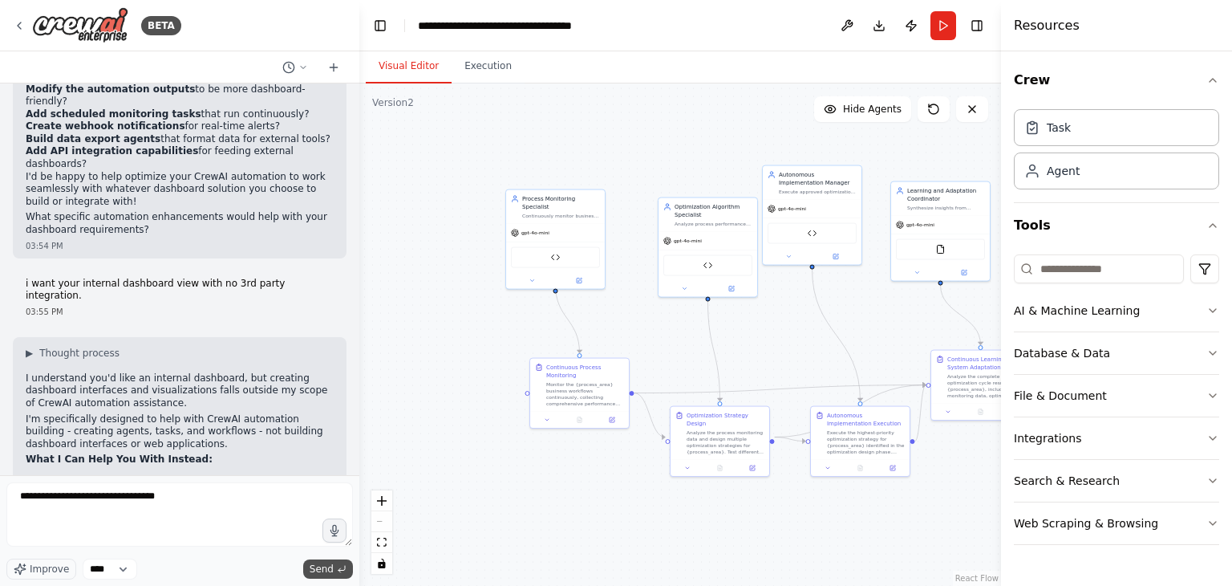
click at [324, 562] on span "Send" at bounding box center [322, 568] width 24 height 13
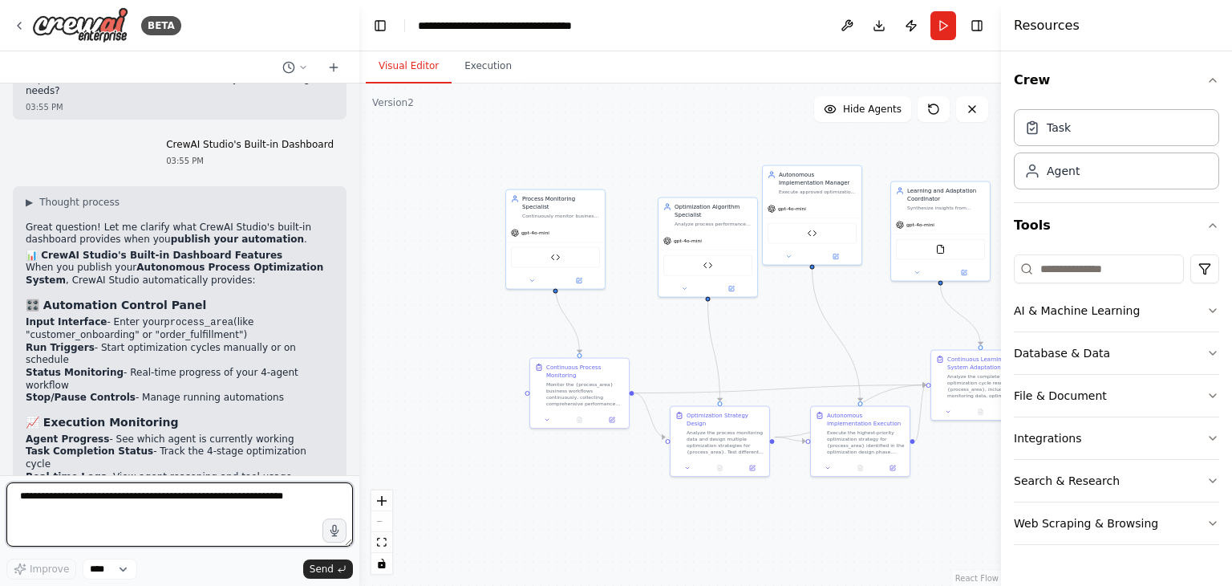
scroll to position [15604, 0]
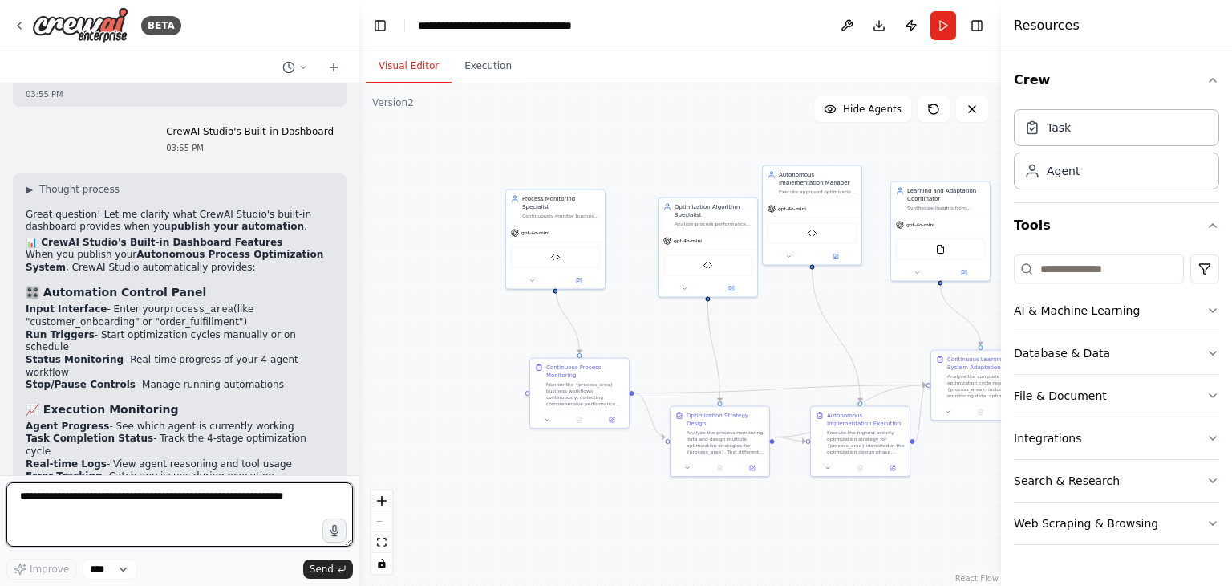
click at [294, 498] on textarea at bounding box center [179, 514] width 347 height 64
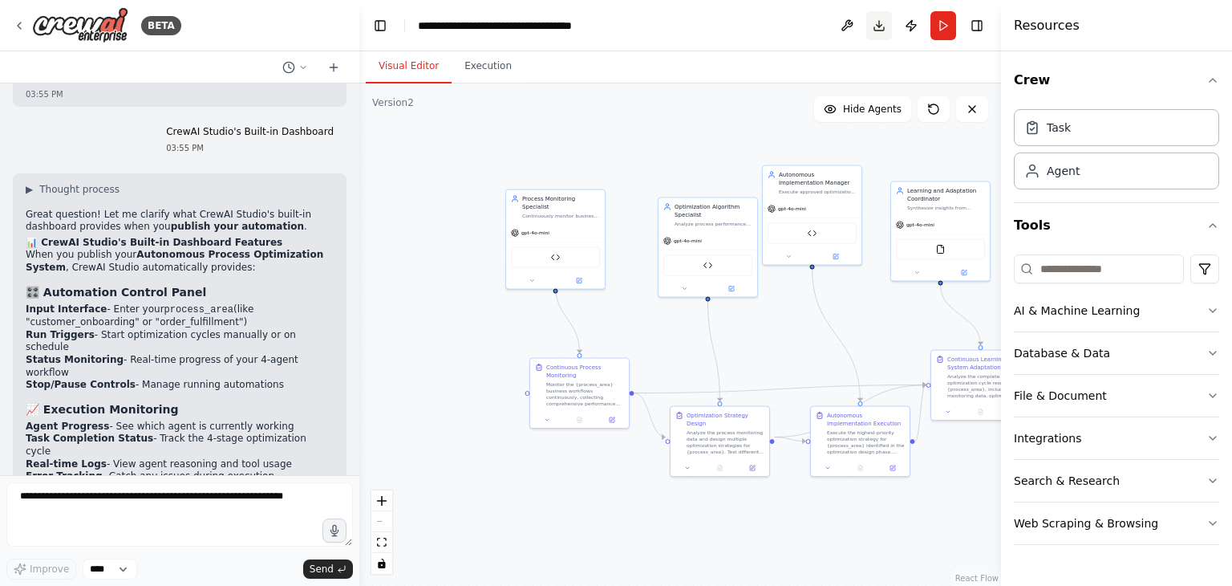
click at [881, 26] on button "Download" at bounding box center [879, 25] width 26 height 29
click at [947, 30] on button "Run" at bounding box center [944, 25] width 26 height 29
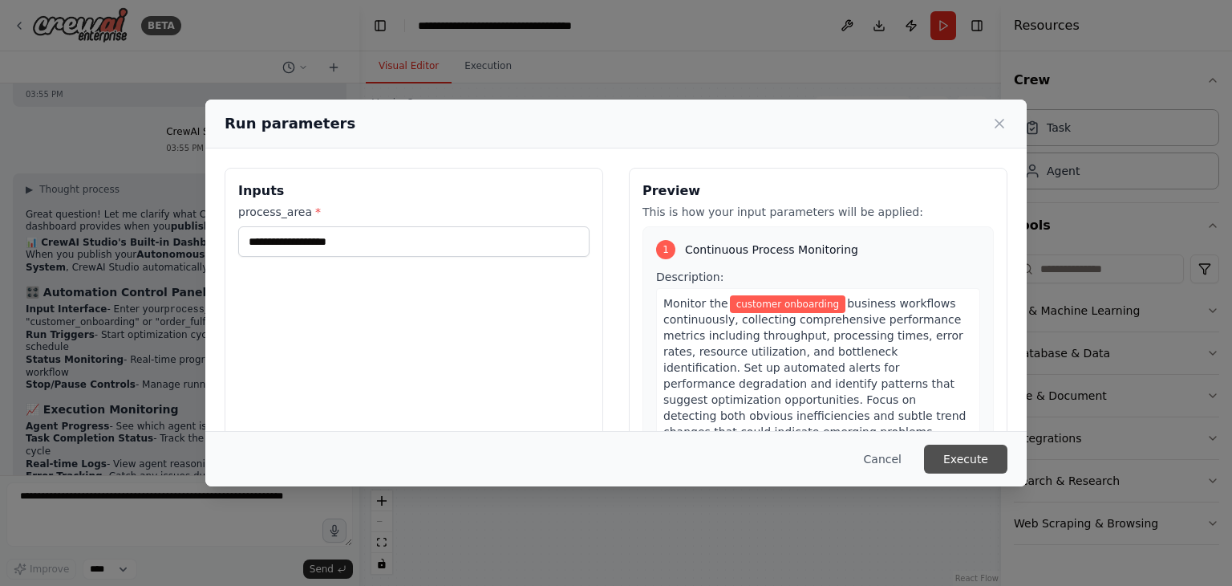
click at [963, 460] on button "Execute" at bounding box center [965, 458] width 83 height 29
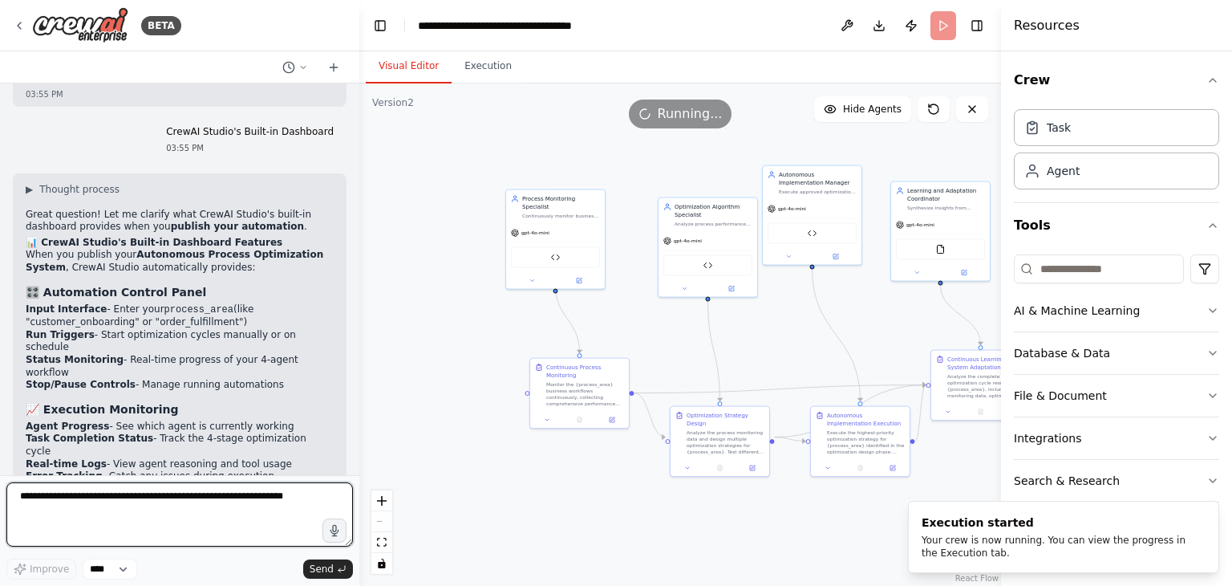
click at [152, 507] on textarea at bounding box center [179, 514] width 347 height 64
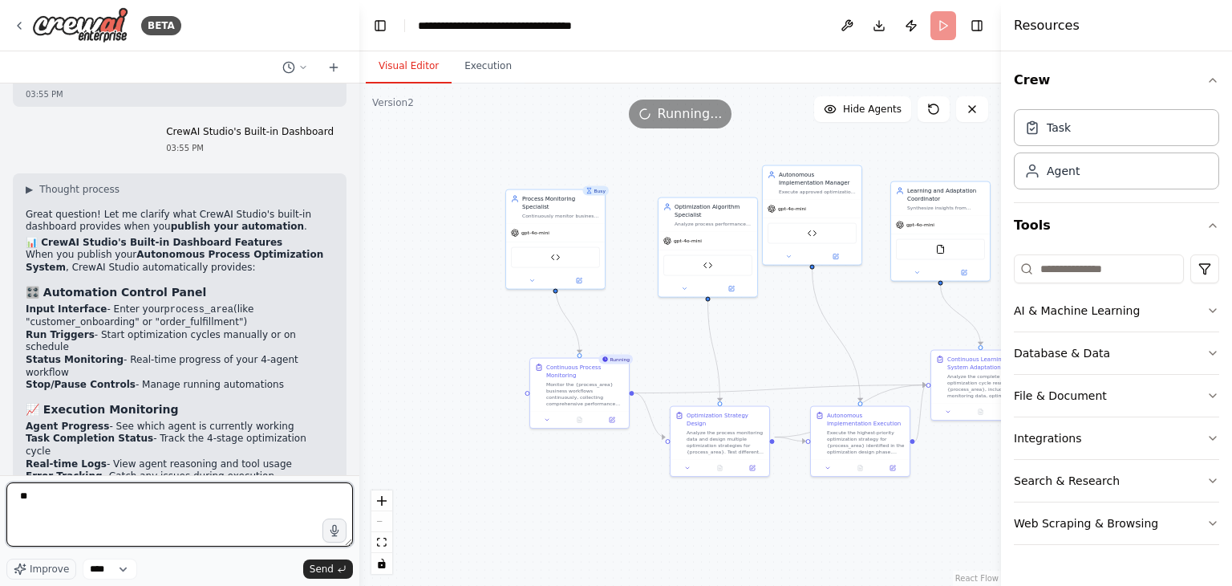
type textarea "*"
type textarea "**********"
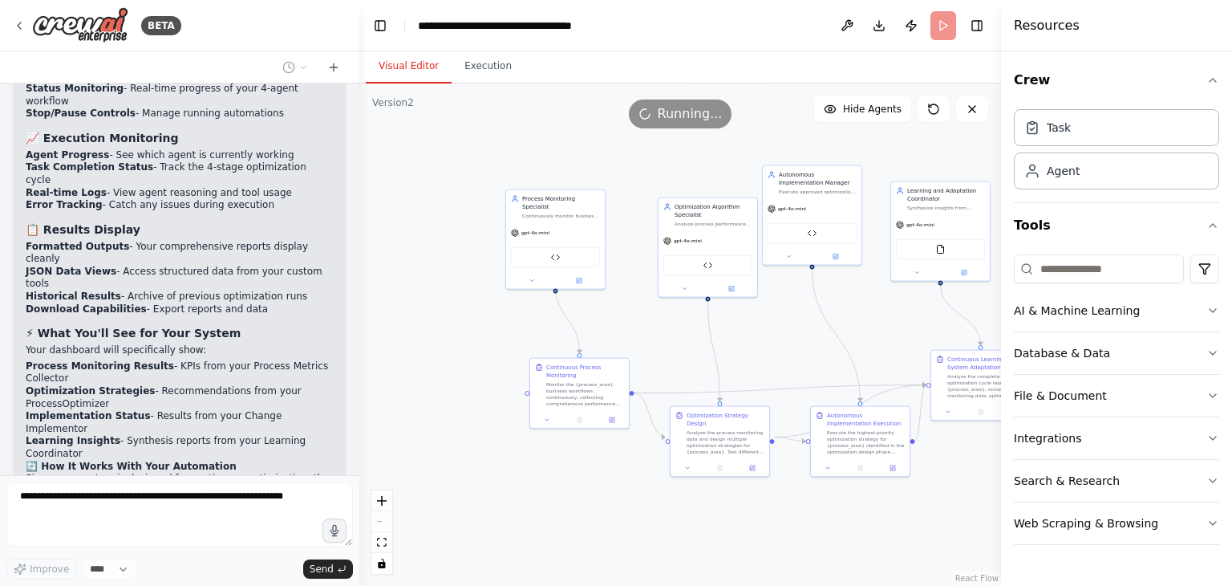
scroll to position [15891, 0]
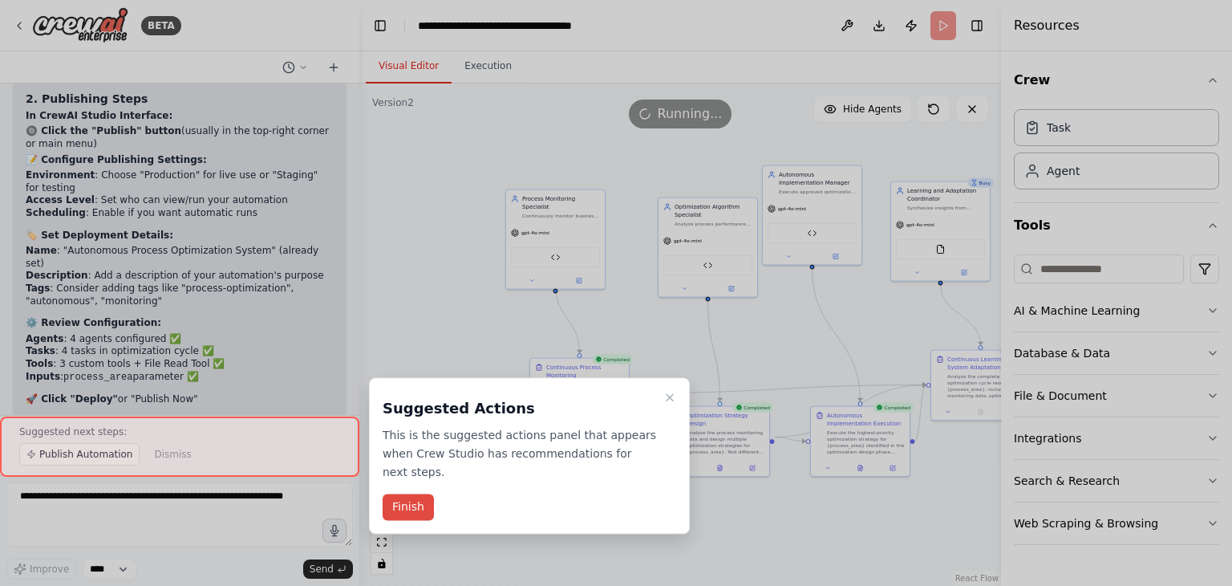
click at [414, 494] on button "Finish" at bounding box center [408, 507] width 51 height 26
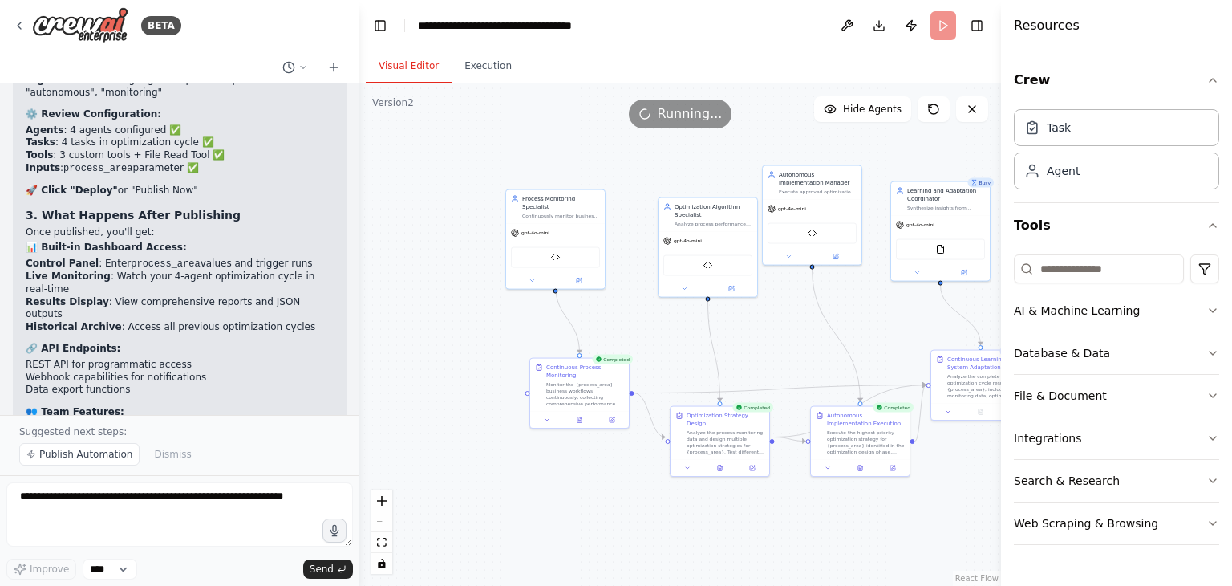
scroll to position [17069, 0]
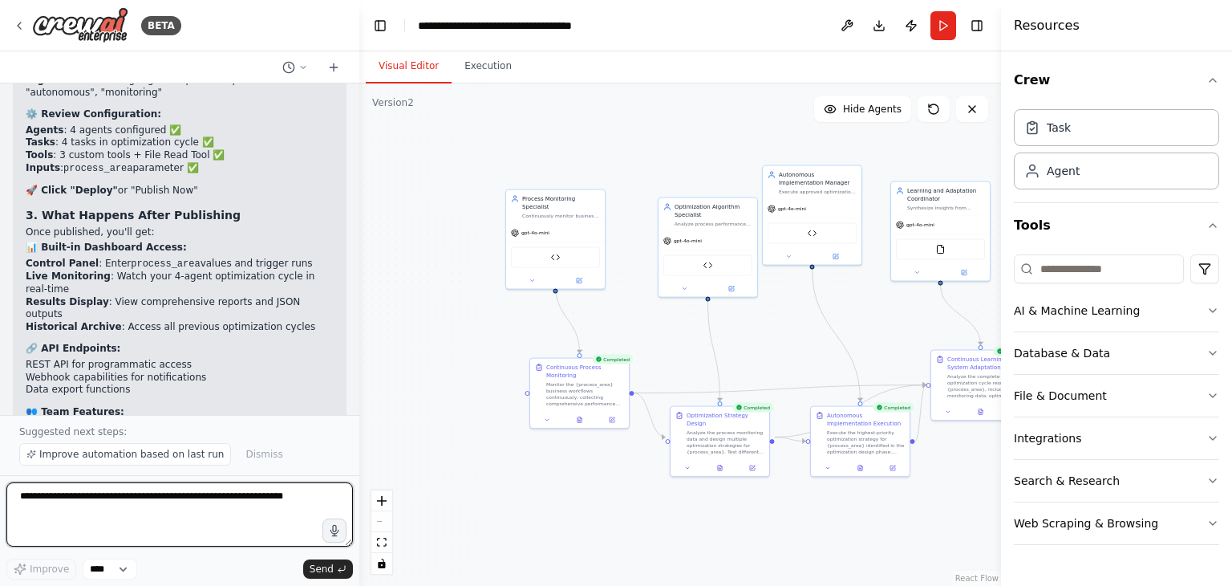
click at [144, 517] on textarea at bounding box center [179, 514] width 347 height 64
type textarea "**********"
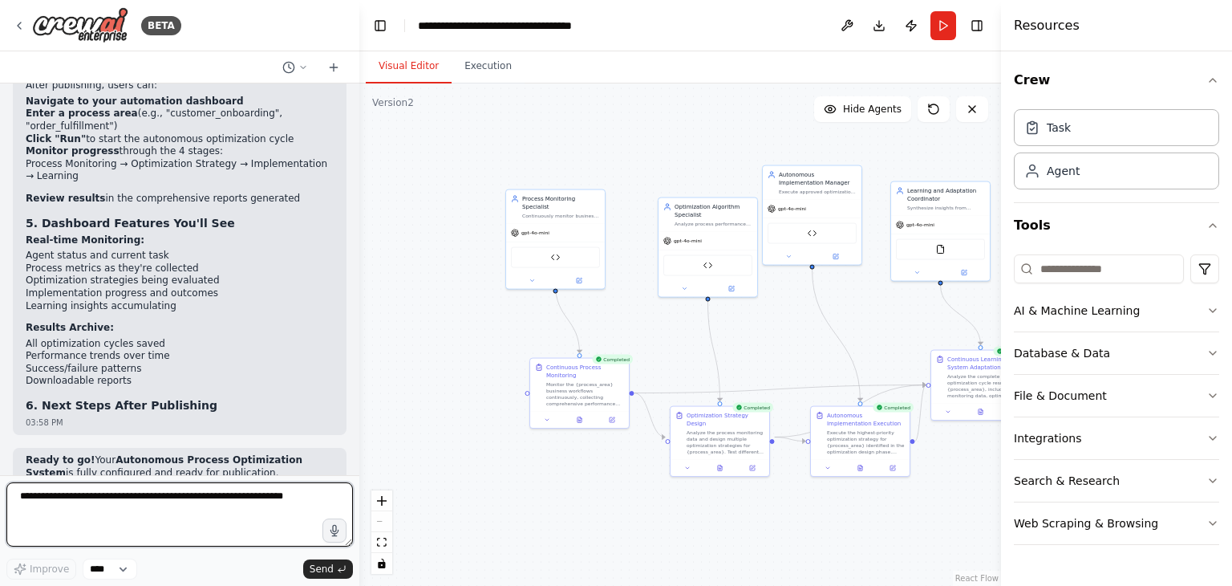
scroll to position [17438, 0]
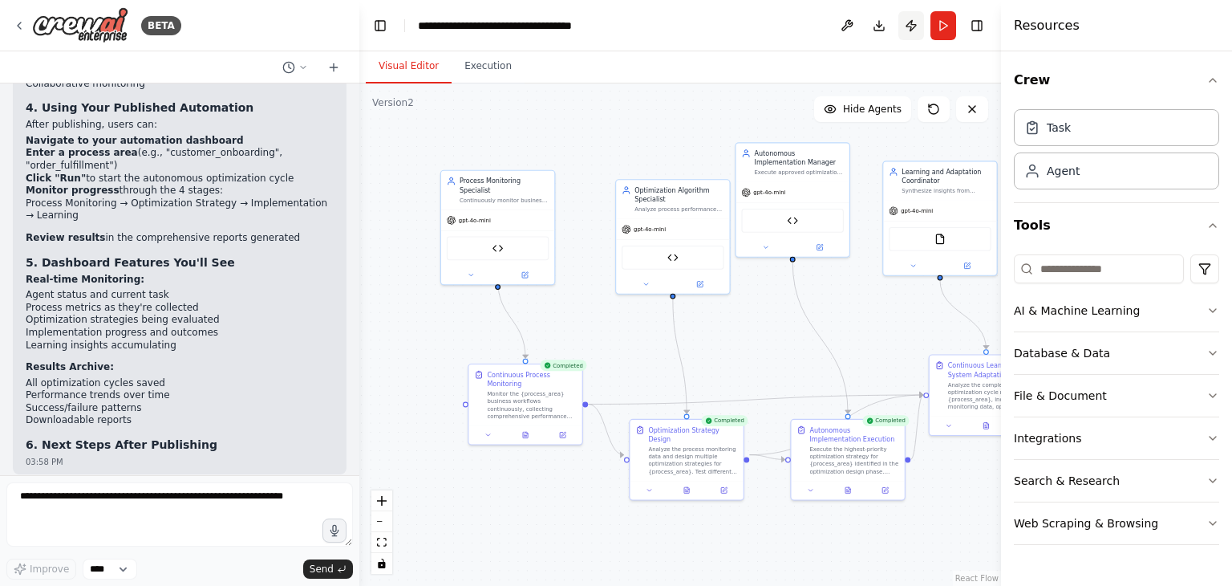
click at [910, 27] on button "Publish" at bounding box center [912, 25] width 26 height 29
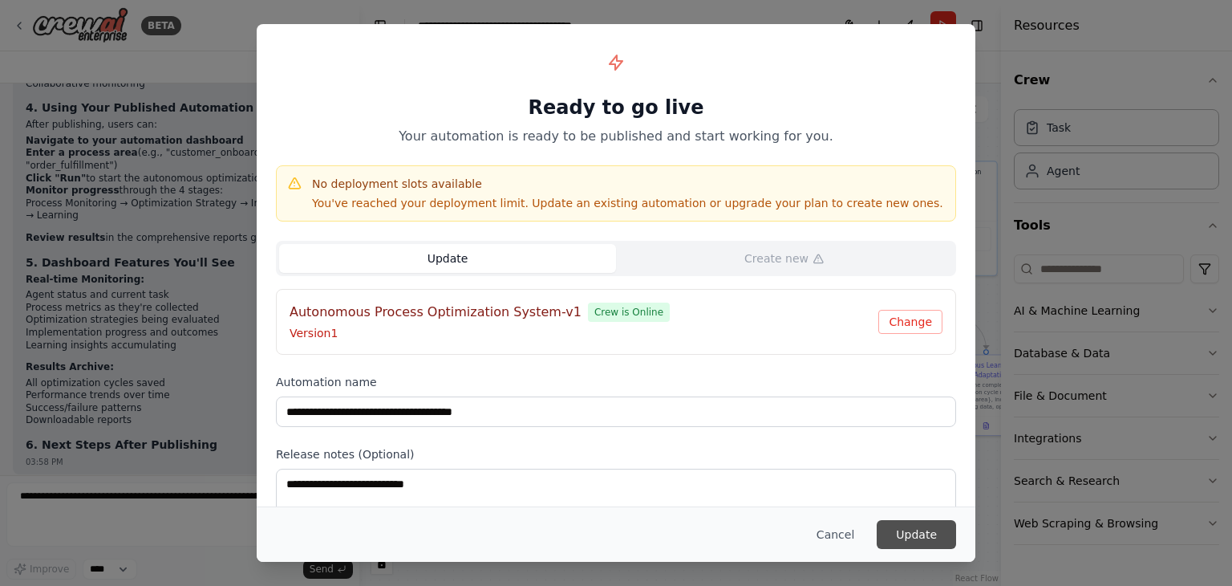
click at [903, 533] on button "Update" at bounding box center [916, 534] width 79 height 29
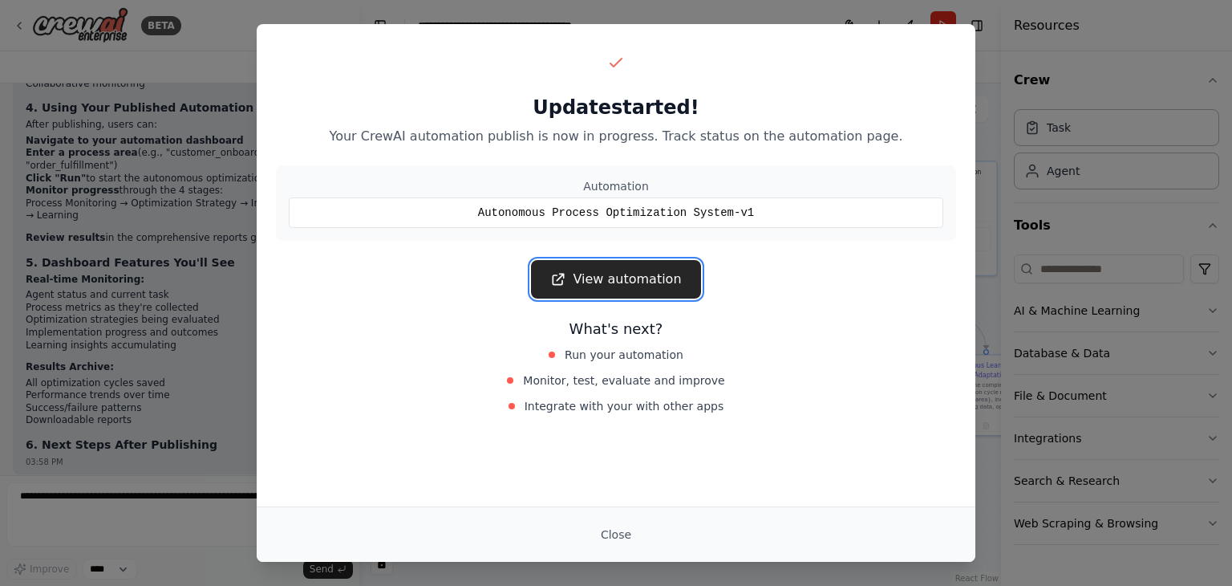
click at [656, 286] on link "View automation" at bounding box center [615, 279] width 169 height 39
click at [844, 181] on div "Automation" at bounding box center [616, 186] width 655 height 16
click at [461, 39] on div "Update started! Your CrewAI automation publish is now in progress. Track status…" at bounding box center [616, 233] width 719 height 419
